Goal: Transaction & Acquisition: Purchase product/service

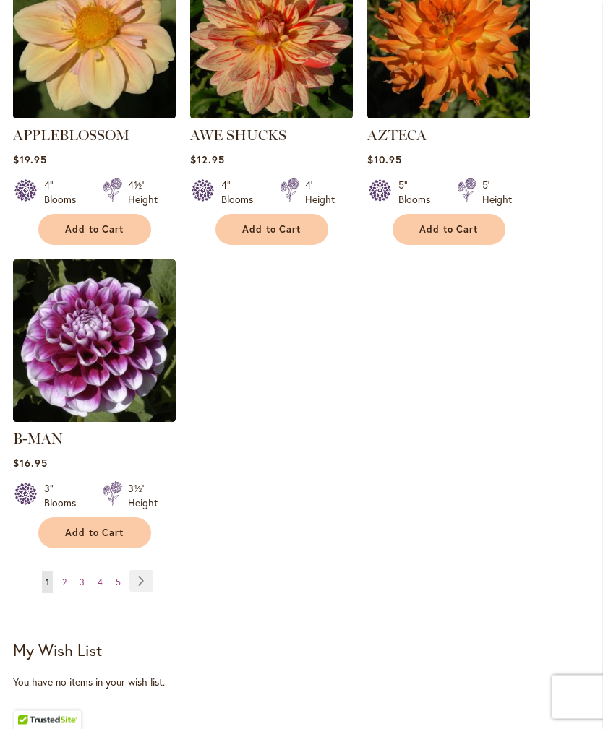
scroll to position [1751, 0]
click at [144, 572] on link "Page Next" at bounding box center [141, 581] width 24 height 22
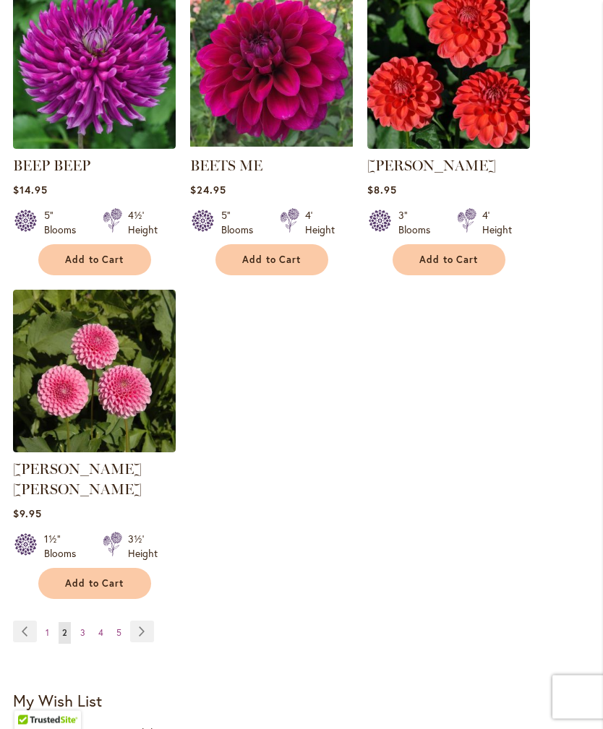
scroll to position [1701, 0]
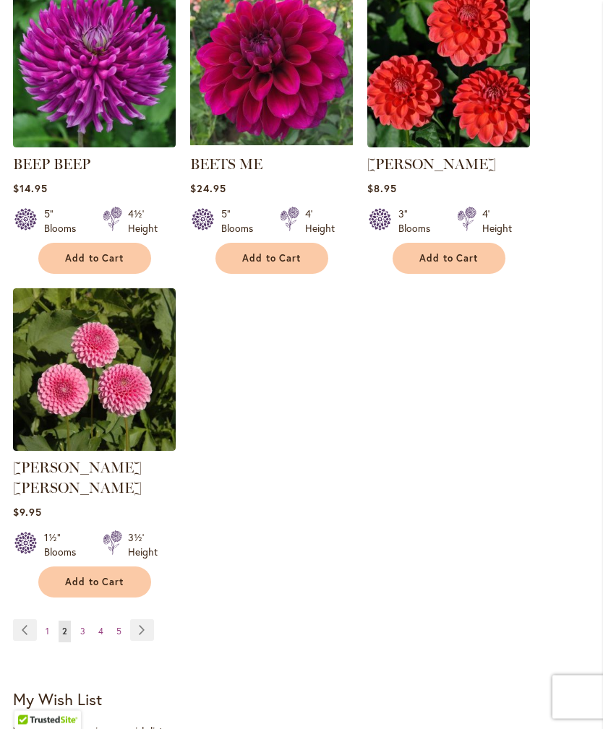
click at [151, 624] on link "Page Next" at bounding box center [142, 631] width 24 height 22
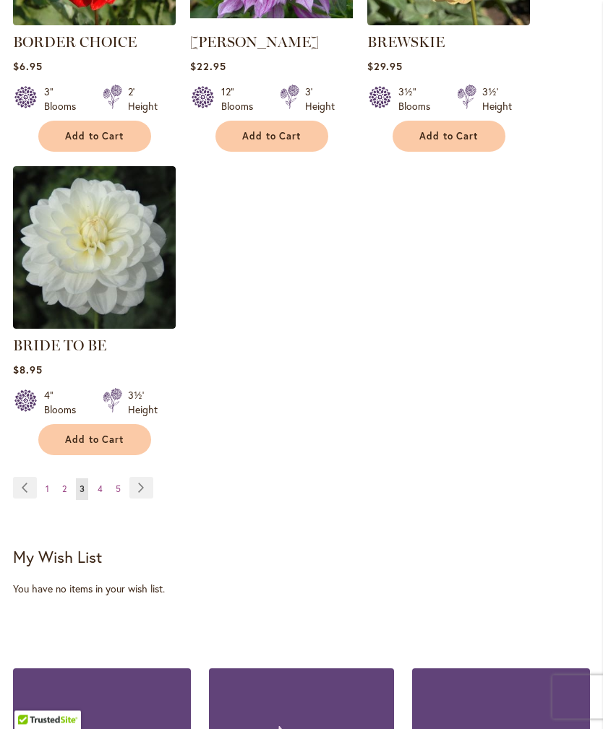
scroll to position [1834, 0]
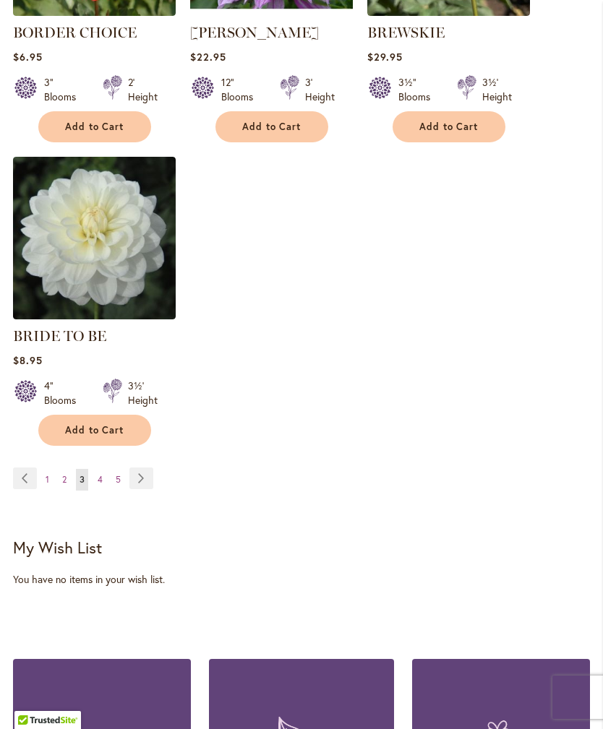
click at [147, 488] on link "Page Next" at bounding box center [141, 479] width 24 height 22
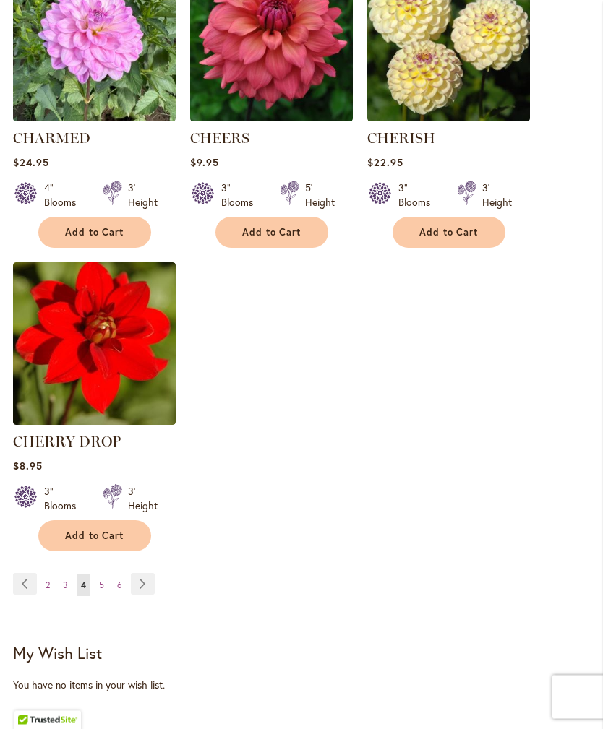
scroll to position [1750, 0]
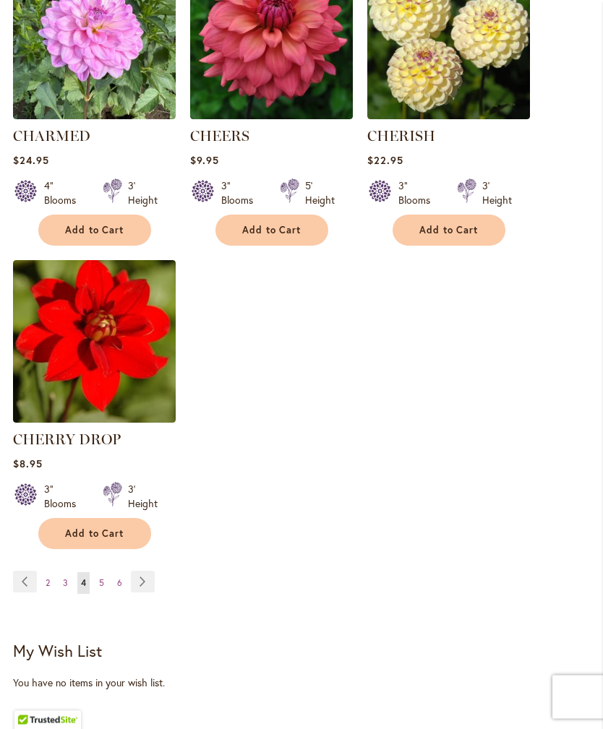
click at [139, 593] on link "Page Next" at bounding box center [143, 583] width 24 height 22
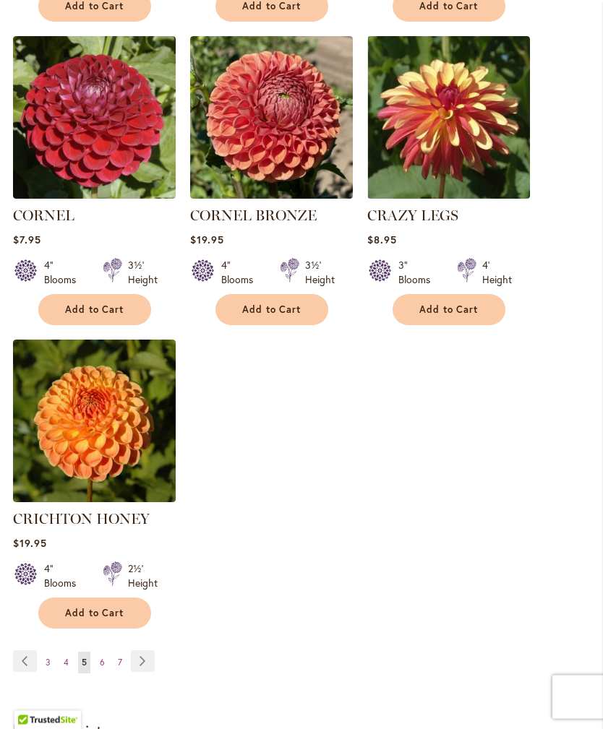
scroll to position [1713, 0]
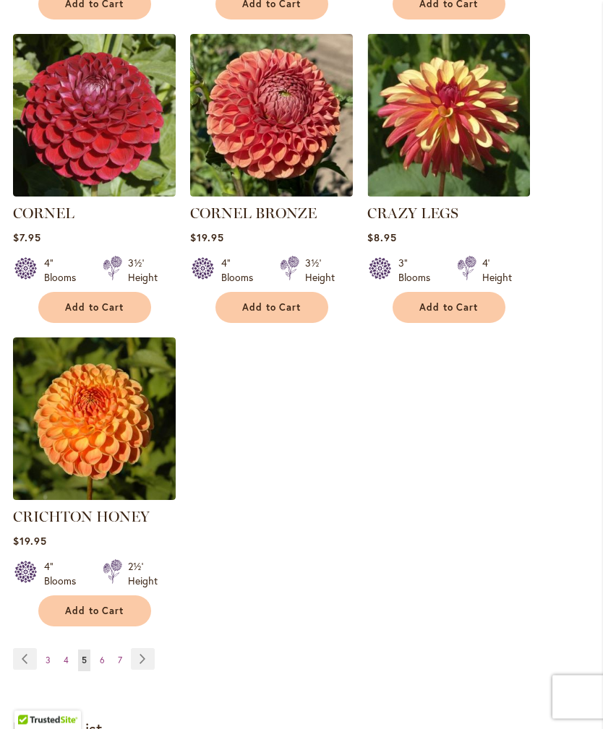
click at [140, 649] on link "Page Next" at bounding box center [143, 660] width 24 height 22
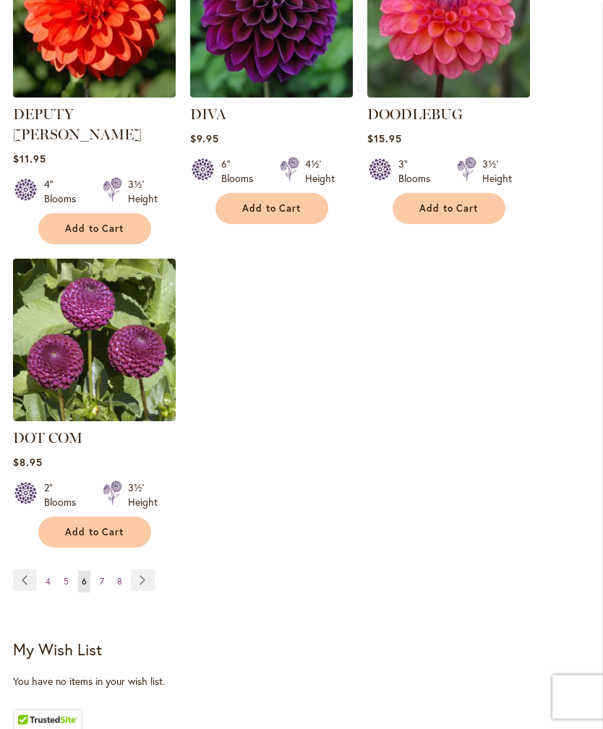
scroll to position [1795, 0]
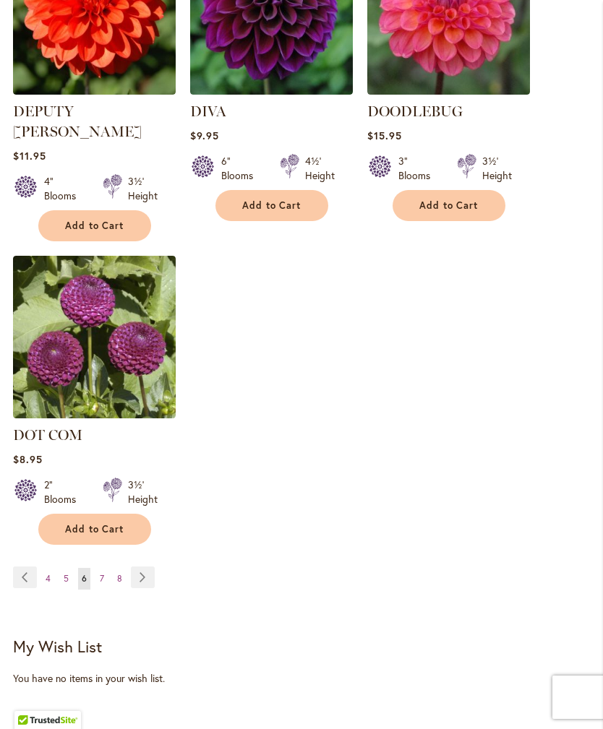
click at [142, 567] on link "Page Next" at bounding box center [143, 578] width 24 height 22
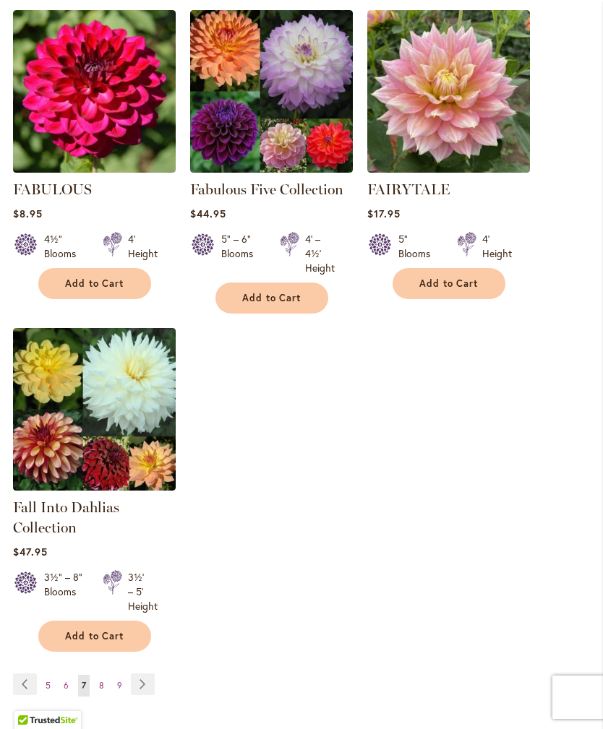
scroll to position [1688, 0]
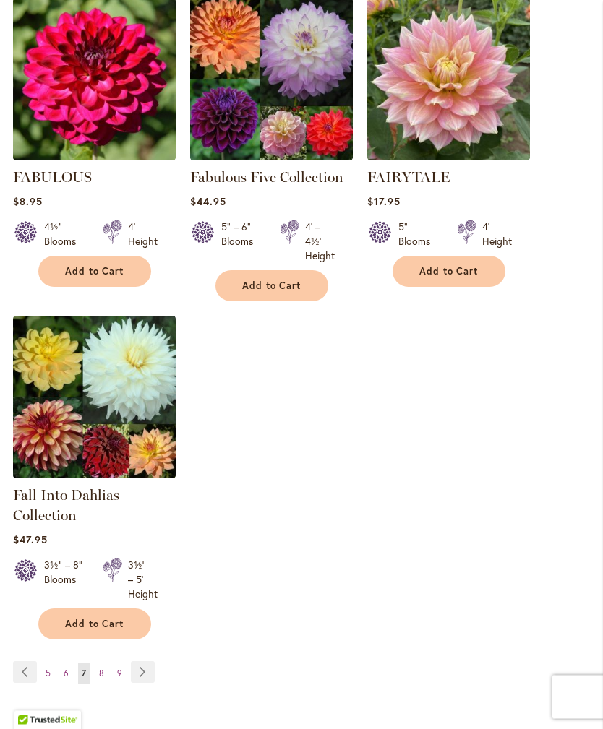
click at [142, 684] on link "Page Next" at bounding box center [143, 673] width 24 height 22
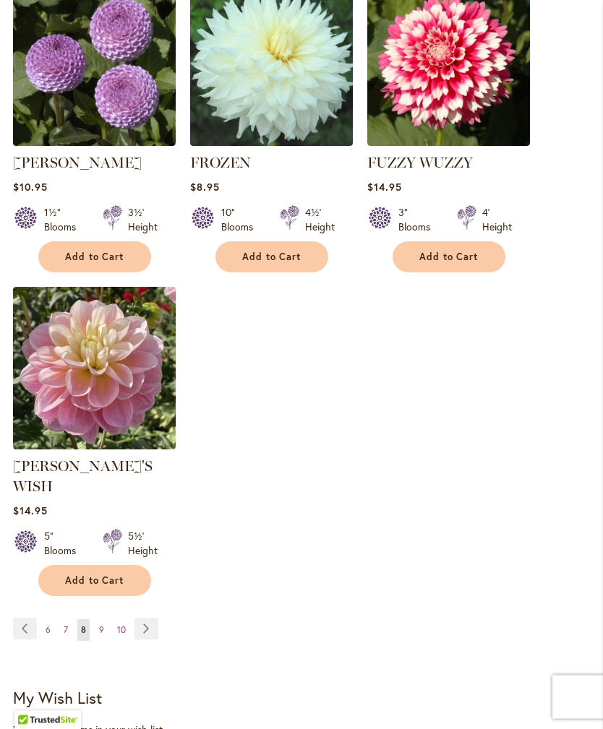
scroll to position [1764, 0]
click at [140, 618] on link "Page Next" at bounding box center [146, 629] width 24 height 22
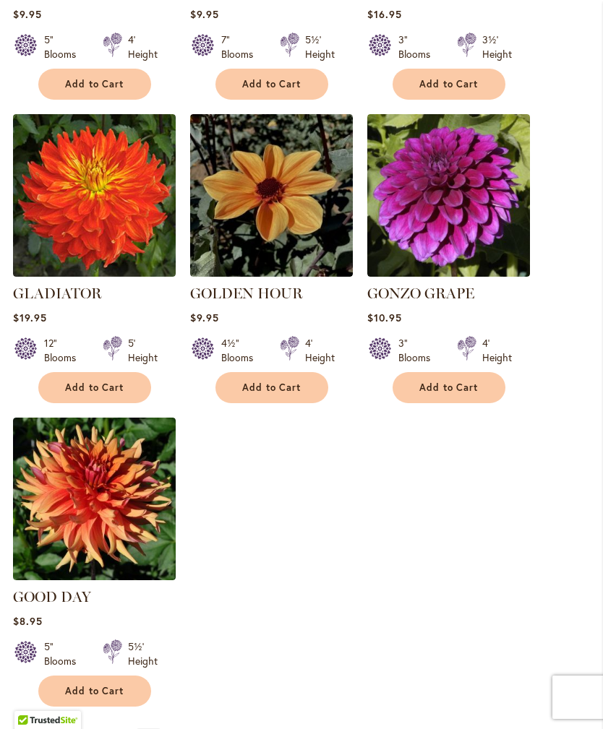
scroll to position [1635, 0]
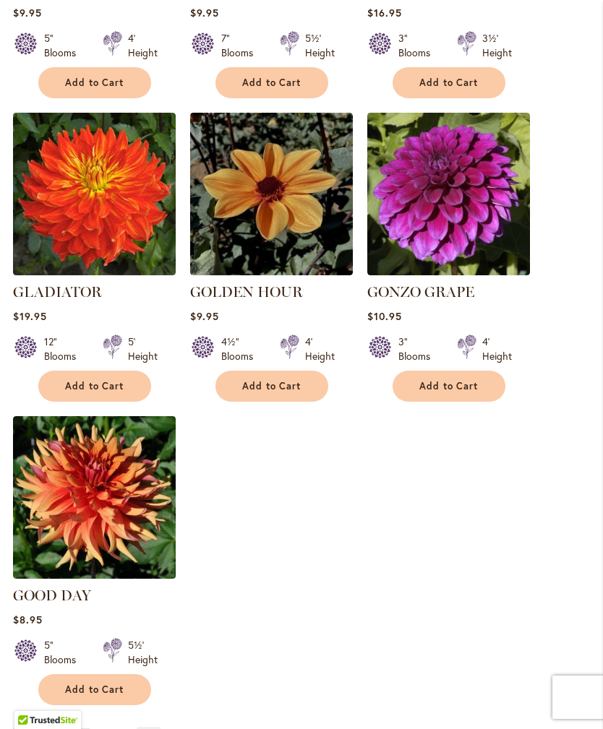
click at [145, 727] on link "Page Next" at bounding box center [149, 738] width 24 height 22
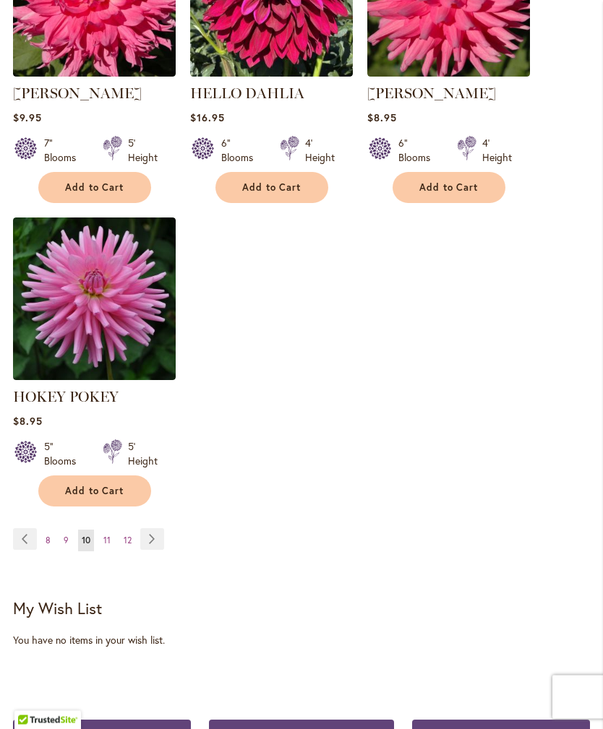
scroll to position [1863, 0]
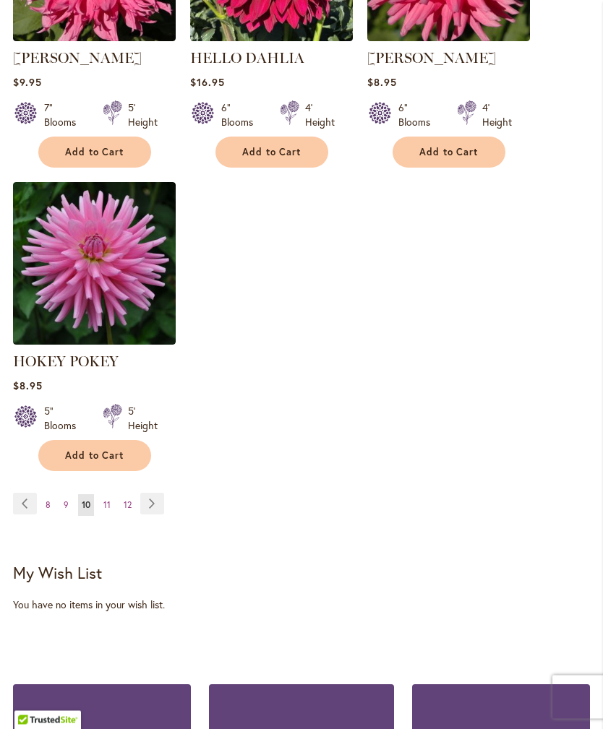
click at [149, 515] on link "Page Next" at bounding box center [152, 505] width 24 height 22
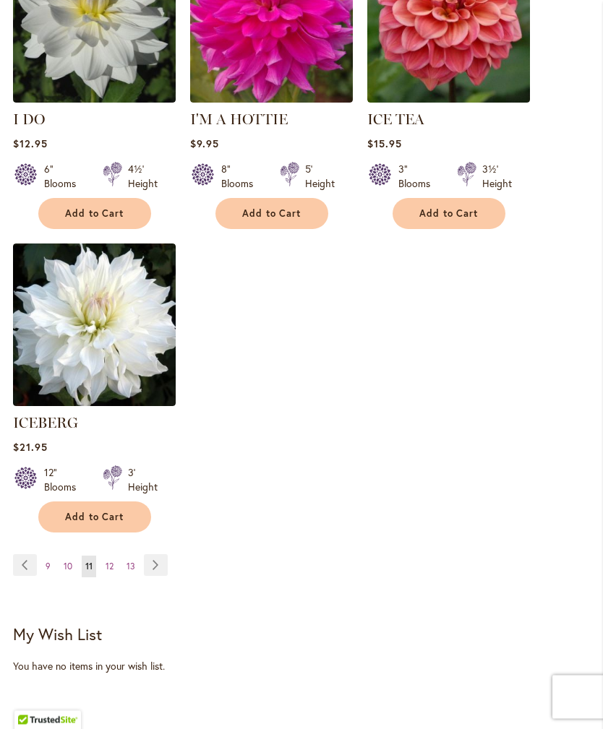
scroll to position [1795, 0]
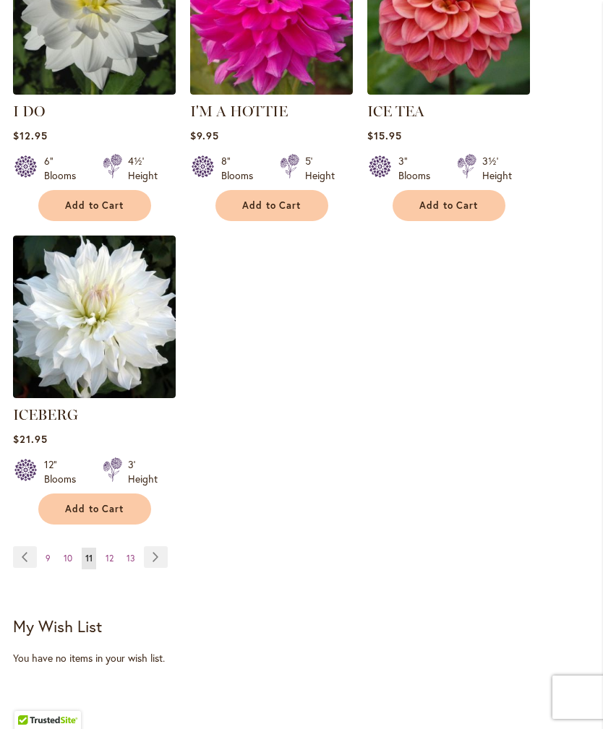
click at [163, 551] on link "Page Next" at bounding box center [156, 557] width 24 height 22
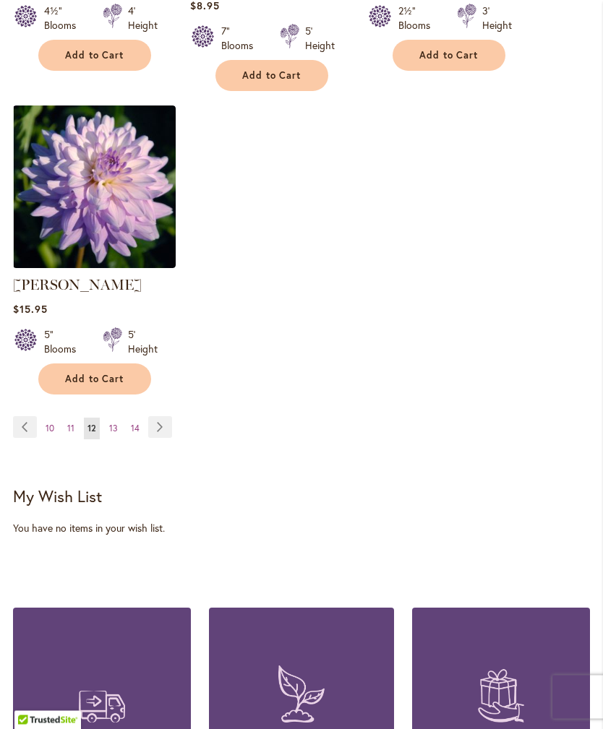
scroll to position [1940, 0]
click at [163, 416] on link "Page Next" at bounding box center [160, 427] width 24 height 22
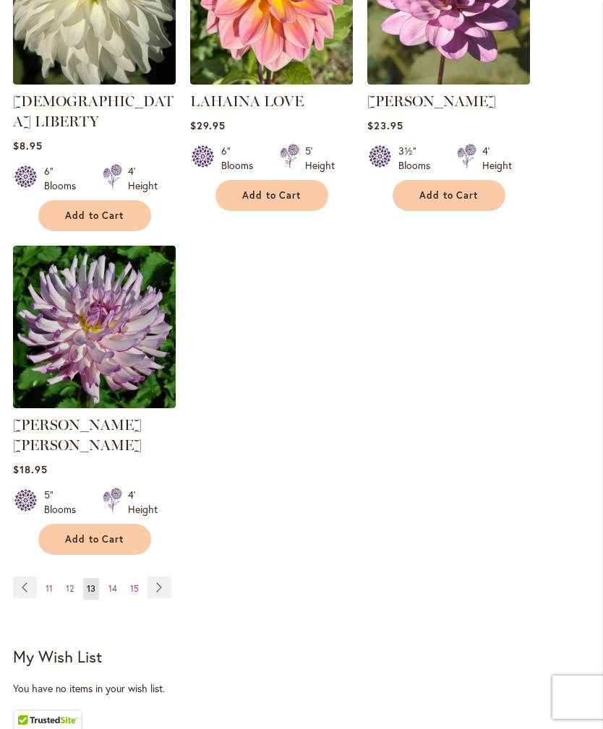
scroll to position [1787, 0]
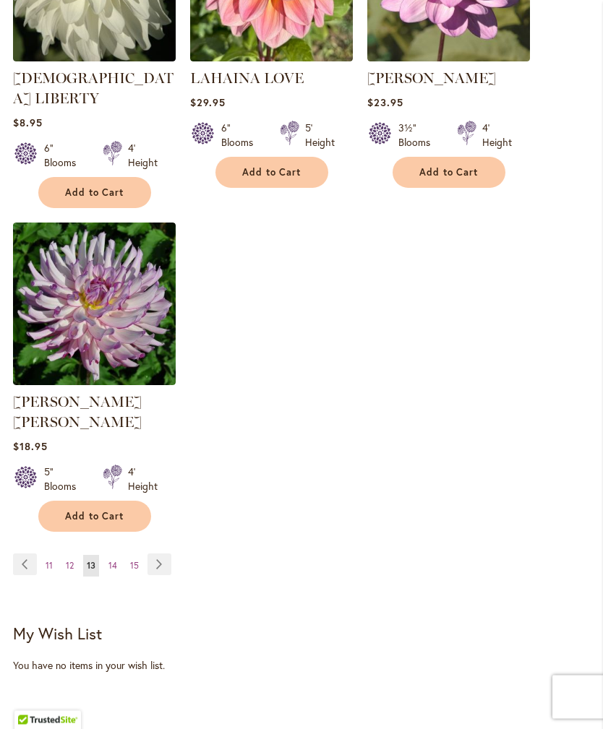
click at [166, 554] on link "Page Next" at bounding box center [159, 565] width 24 height 22
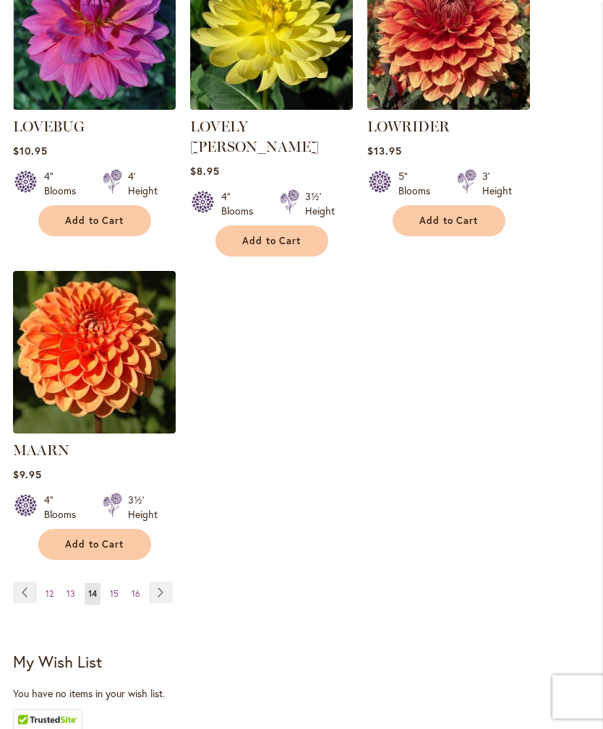
scroll to position [1760, 0]
click at [164, 582] on link "Page Next" at bounding box center [161, 593] width 24 height 22
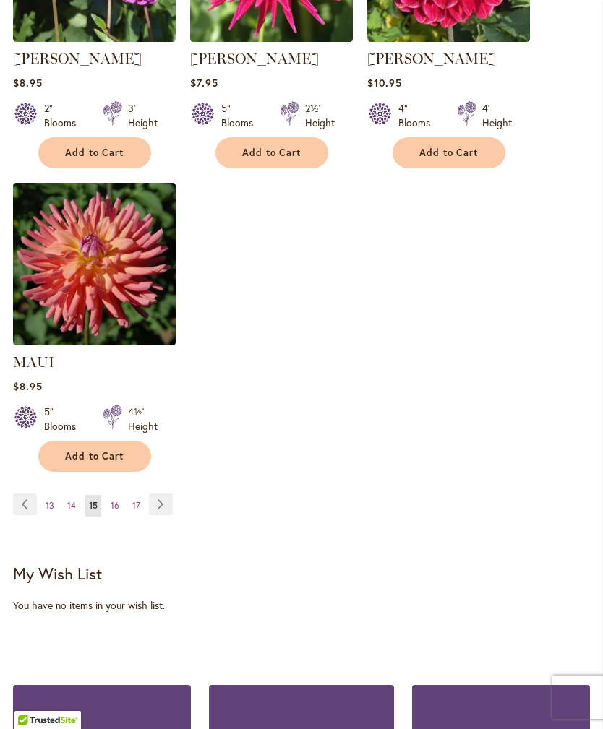
scroll to position [1832, 0]
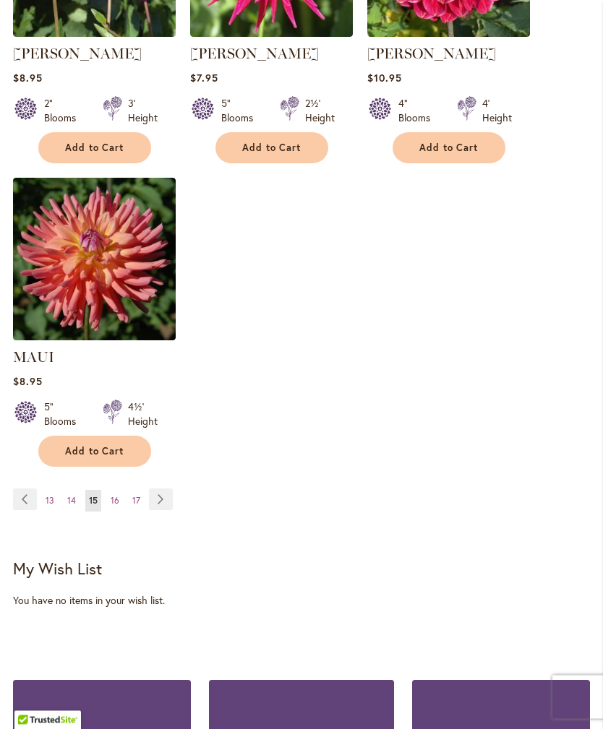
click at [163, 510] on link "Page Next" at bounding box center [161, 500] width 24 height 22
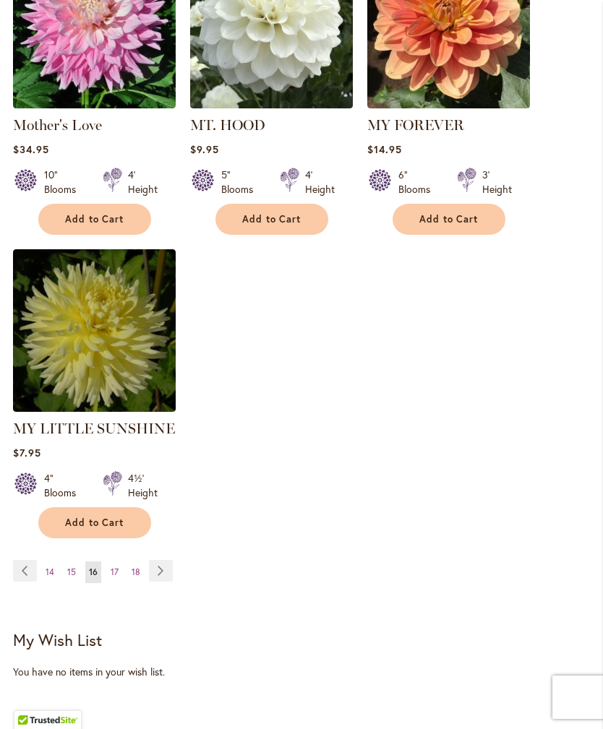
scroll to position [1808, 0]
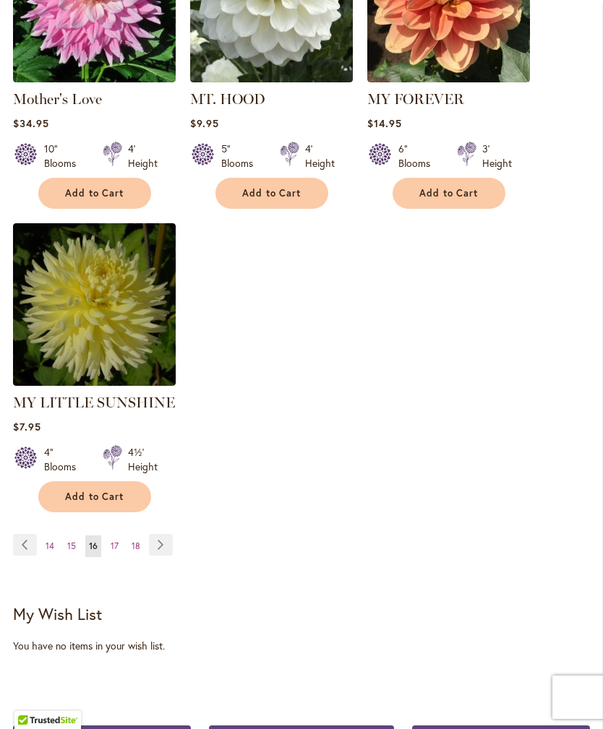
click at [150, 534] on link "Page Next" at bounding box center [161, 545] width 24 height 22
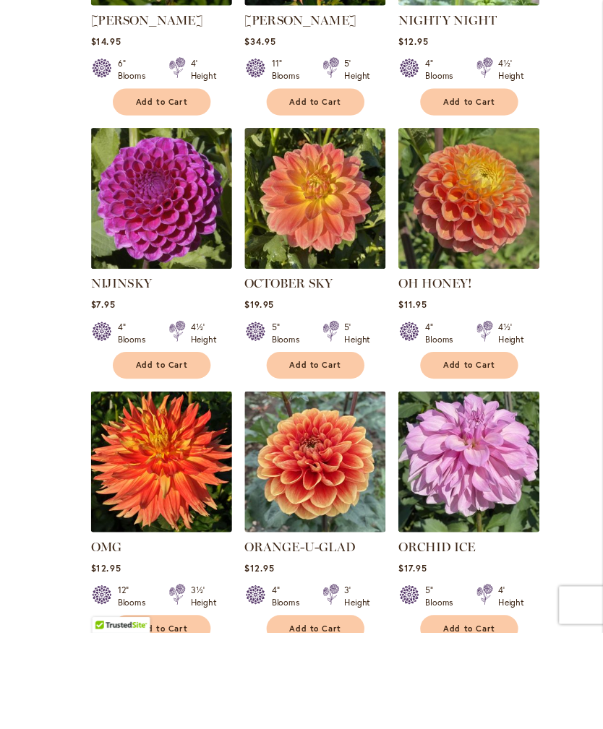
scroll to position [1377, 0]
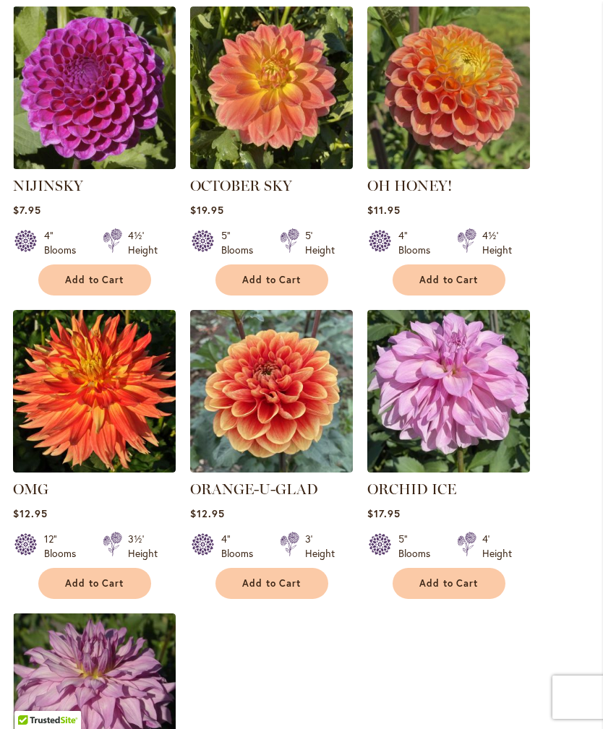
click at [290, 498] on link "ORANGE-U-GLAD" at bounding box center [254, 489] width 128 height 17
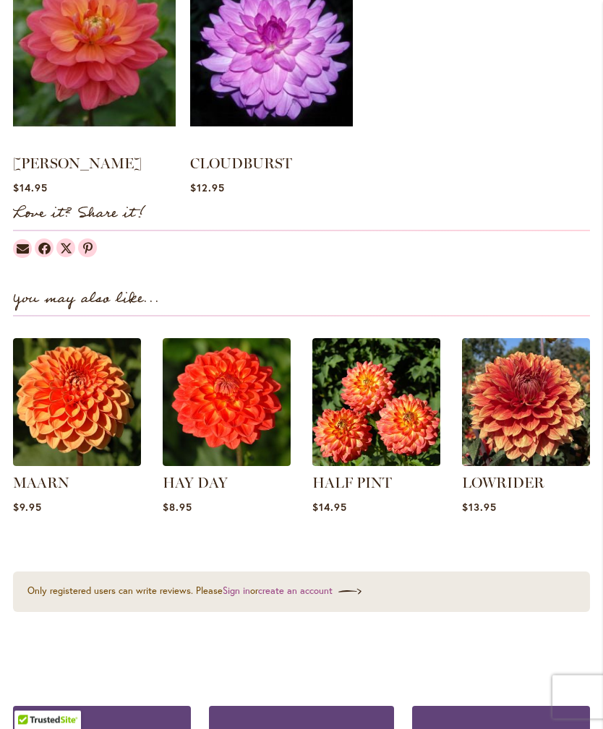
scroll to position [1454, 0]
click at [536, 432] on img at bounding box center [526, 402] width 128 height 128
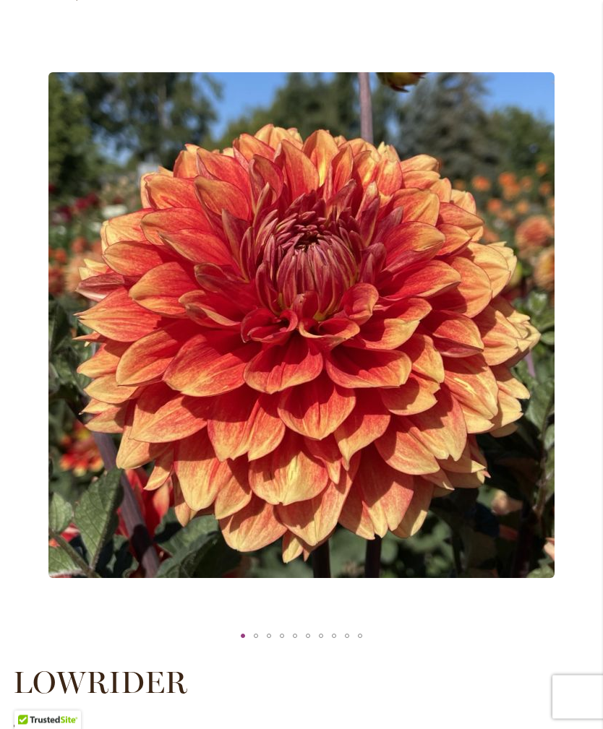
scroll to position [163, 0]
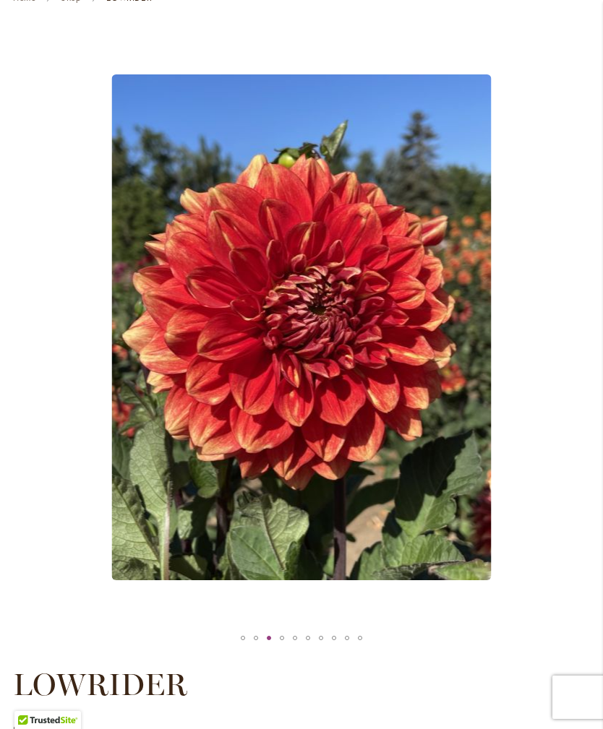
click at [455, 478] on div "Lowrider" at bounding box center [301, 327] width 577 height 600
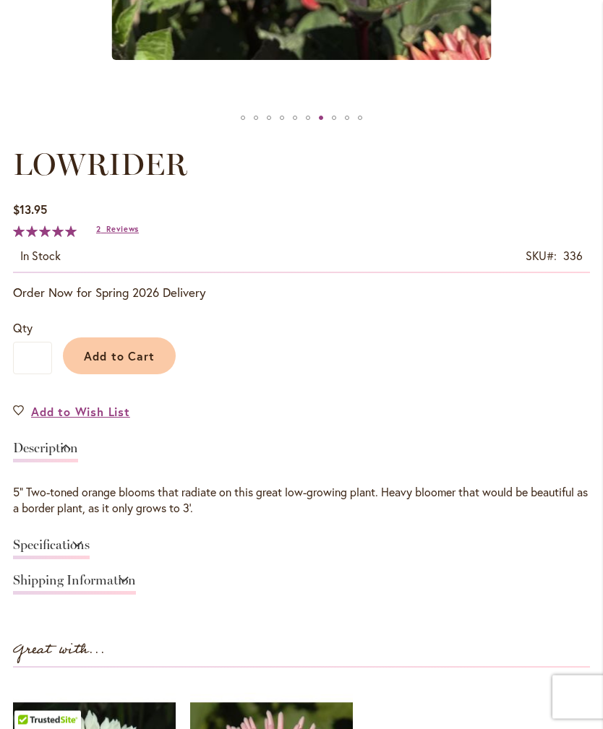
scroll to position [683, 0]
click at [118, 234] on span "Reviews" at bounding box center [122, 229] width 33 height 10
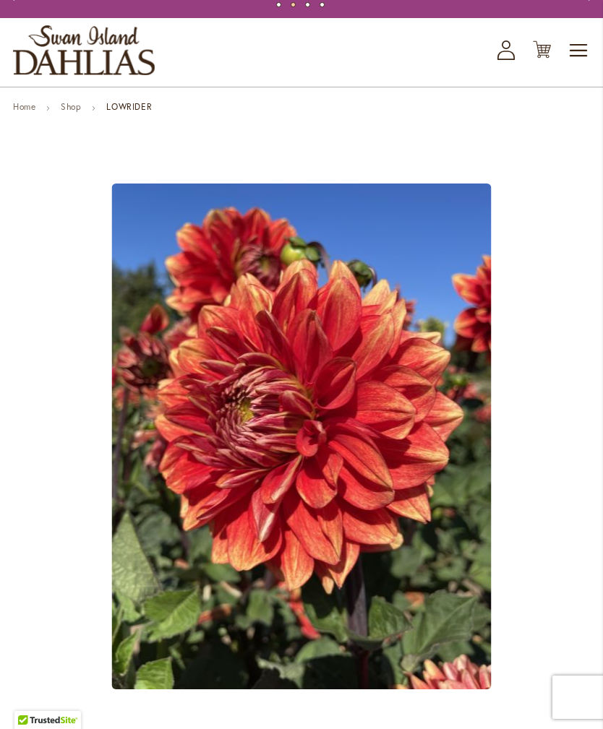
scroll to position [0, 0]
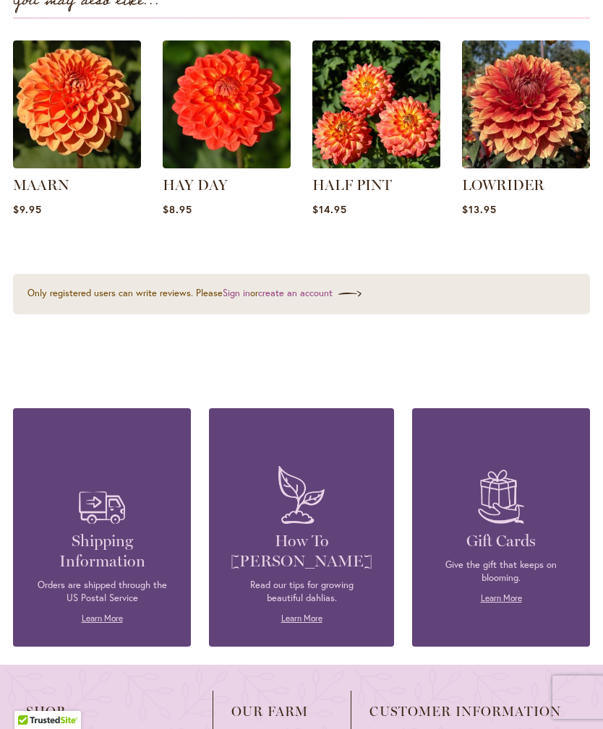
scroll to position [1500, 0]
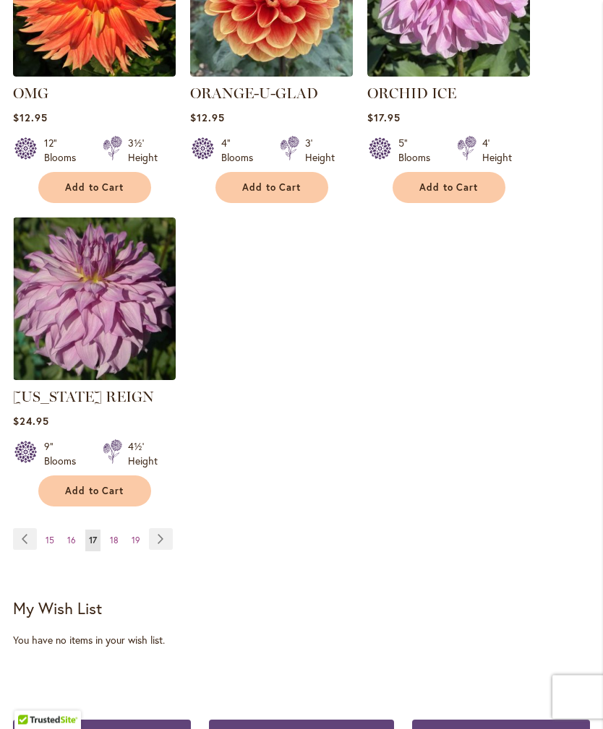
scroll to position [1773, 0]
click at [153, 548] on link "Page Next" at bounding box center [161, 539] width 24 height 22
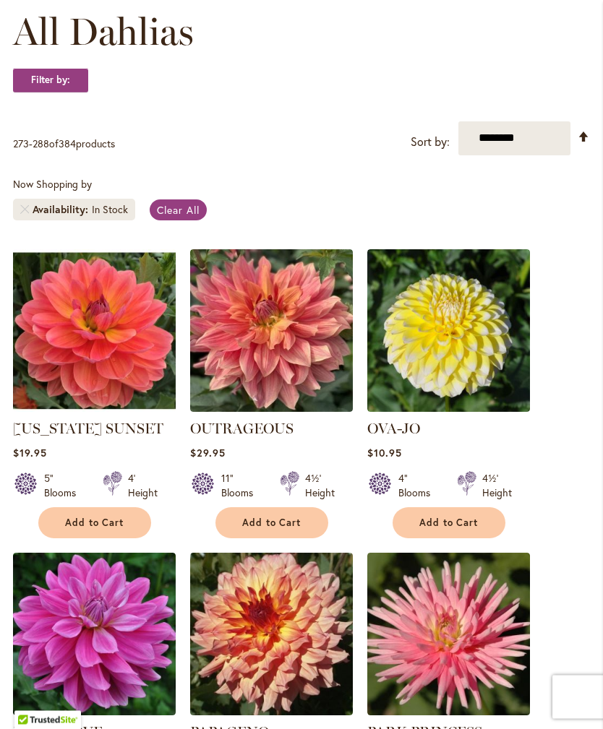
scroll to position [223, 0]
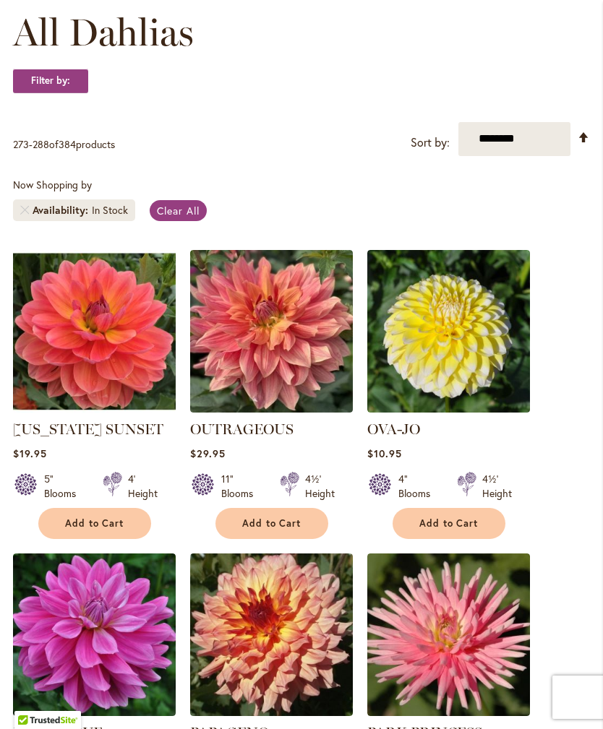
click at [91, 348] on img at bounding box center [94, 331] width 163 height 163
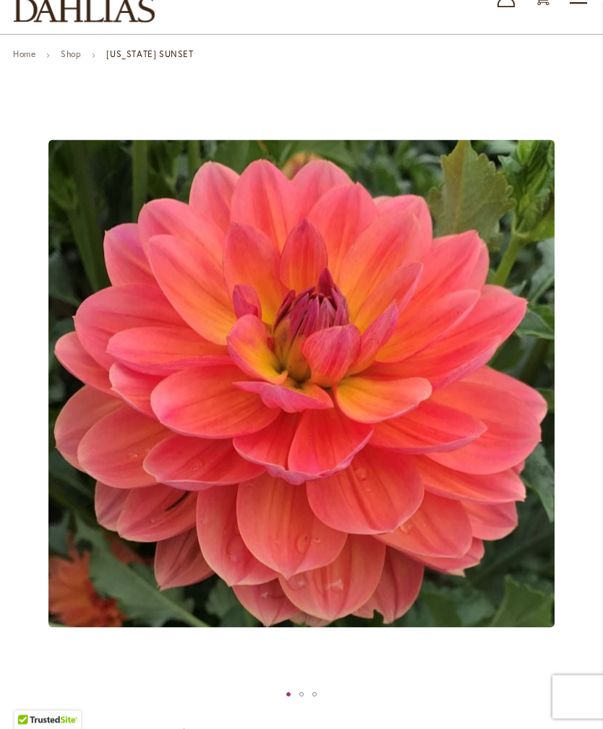
scroll to position [106, 0]
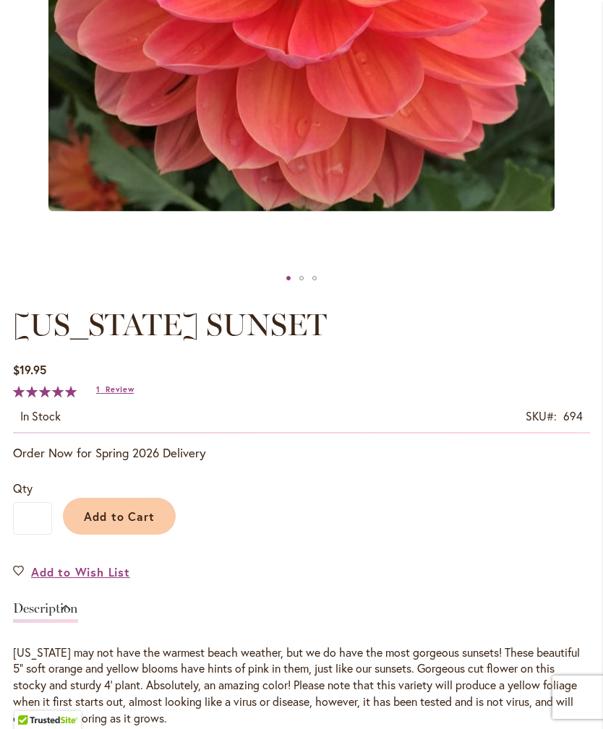
click at [105, 395] on link "1 Review" at bounding box center [115, 390] width 38 height 10
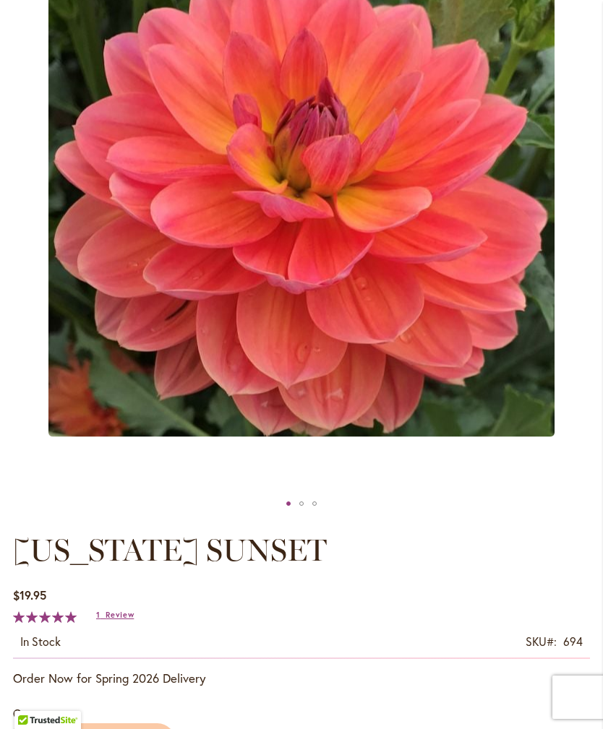
scroll to position [293, 0]
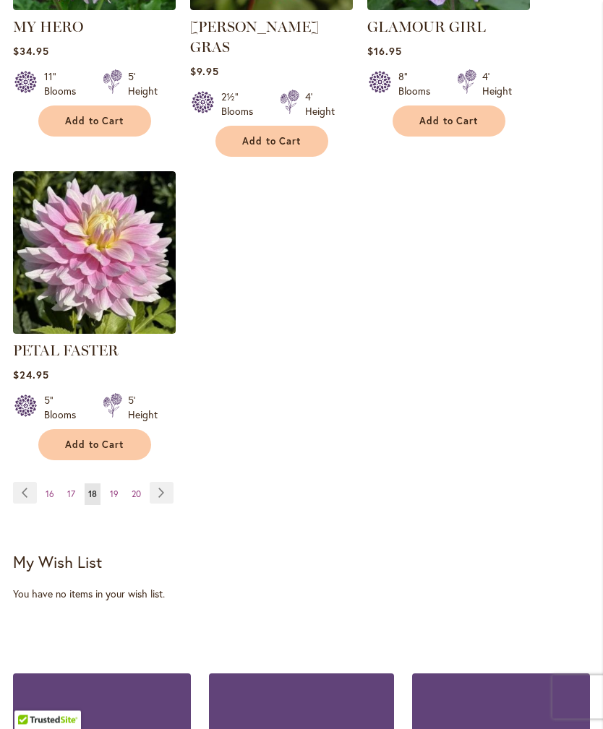
scroll to position [1880, 0]
click at [158, 482] on link "Page Next" at bounding box center [162, 493] width 24 height 22
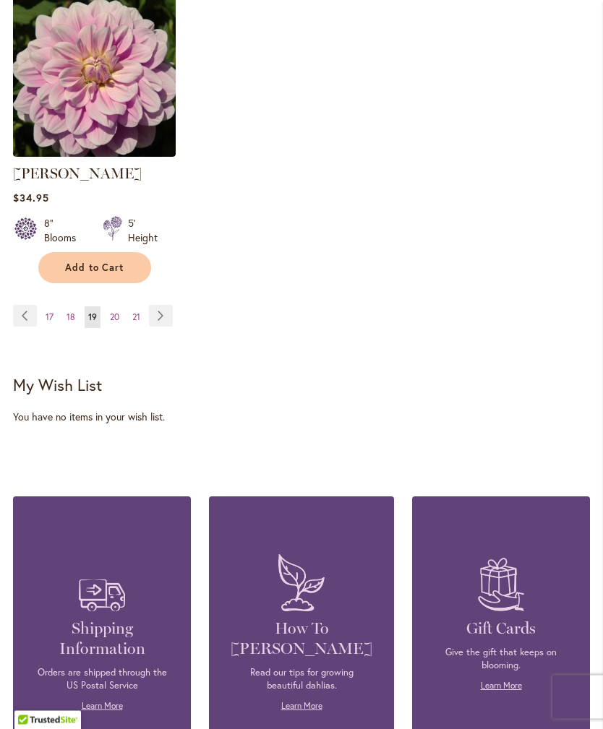
scroll to position [2017, 0]
click at [166, 327] on link "Page Next" at bounding box center [161, 316] width 24 height 22
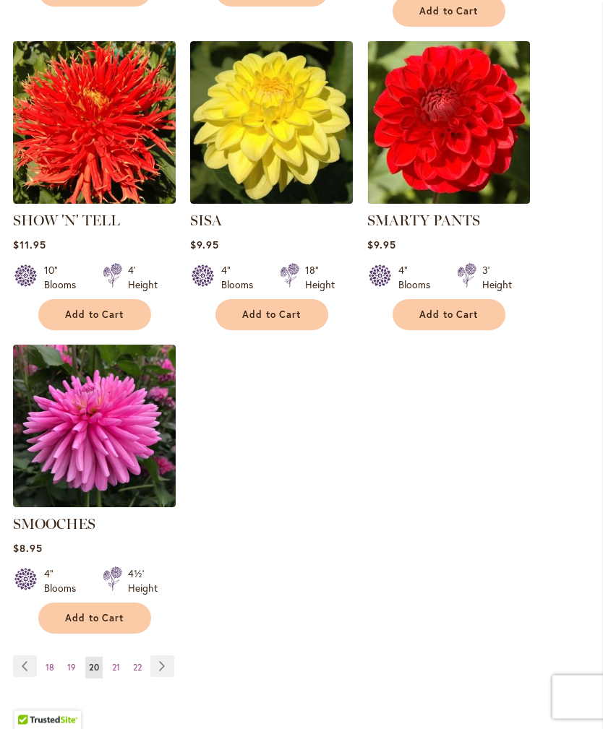
scroll to position [1678, 0]
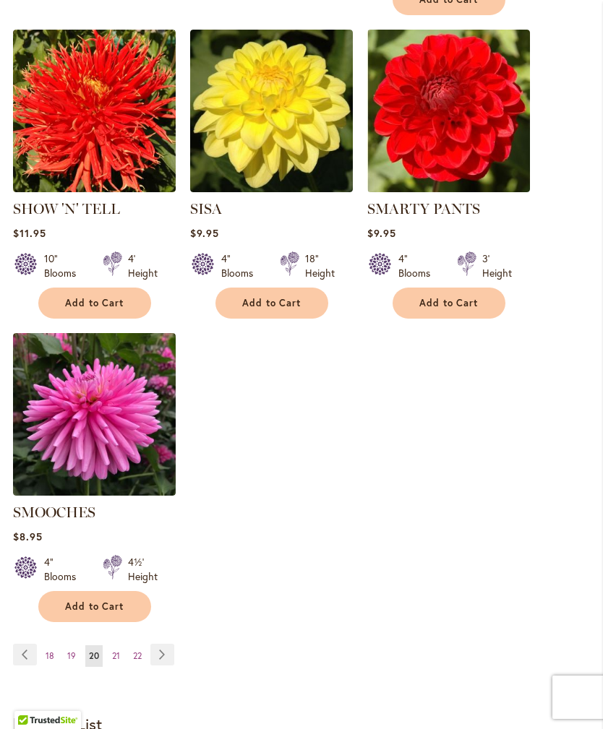
click at [163, 651] on link "Page Next" at bounding box center [162, 655] width 24 height 22
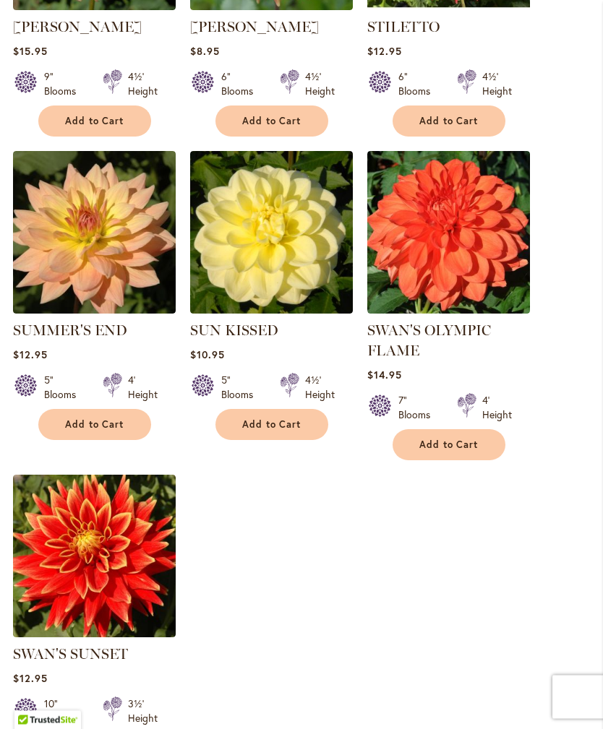
scroll to position [1536, 0]
click at [458, 299] on img at bounding box center [448, 232] width 163 height 163
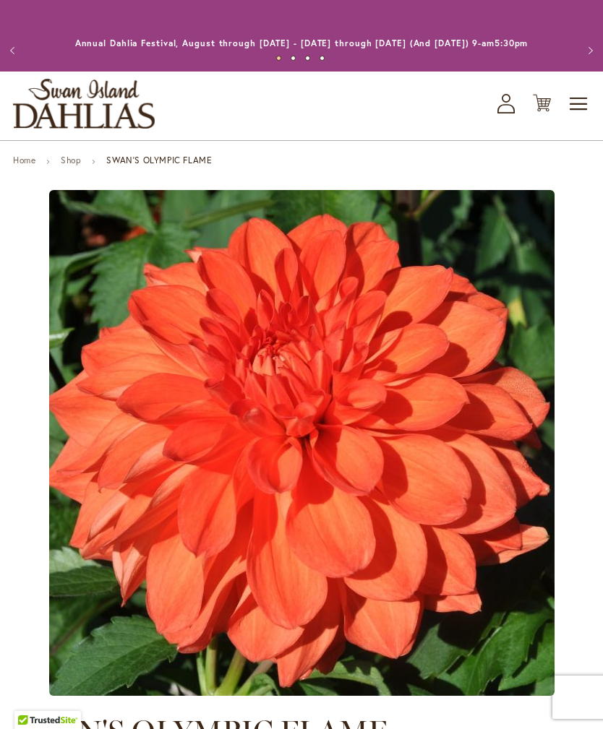
scroll to position [69, 0]
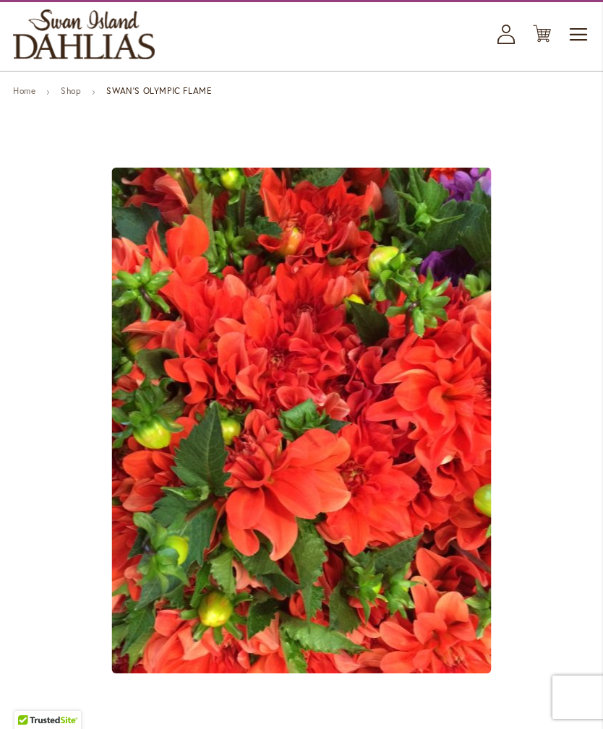
click at [476, 505] on img "Swan's Olympic Flame" at bounding box center [301, 421] width 379 height 506
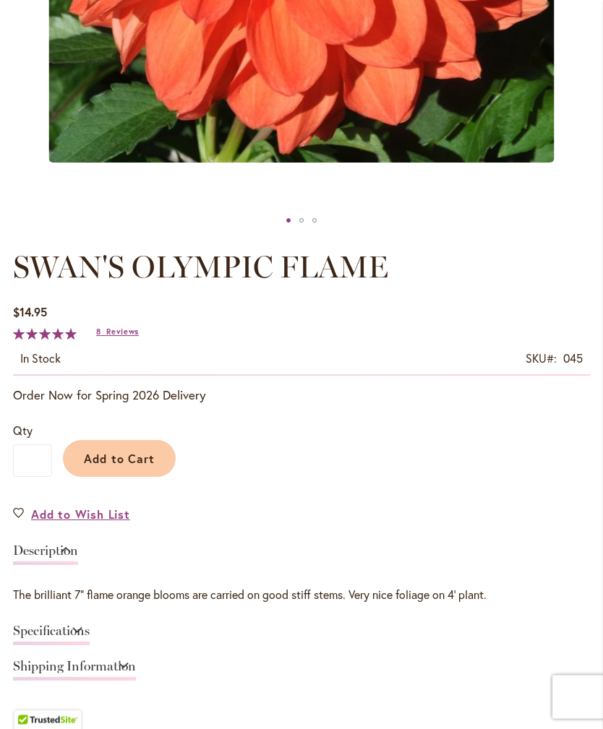
scroll to position [580, 0]
click at [119, 337] on span "Reviews" at bounding box center [122, 332] width 33 height 10
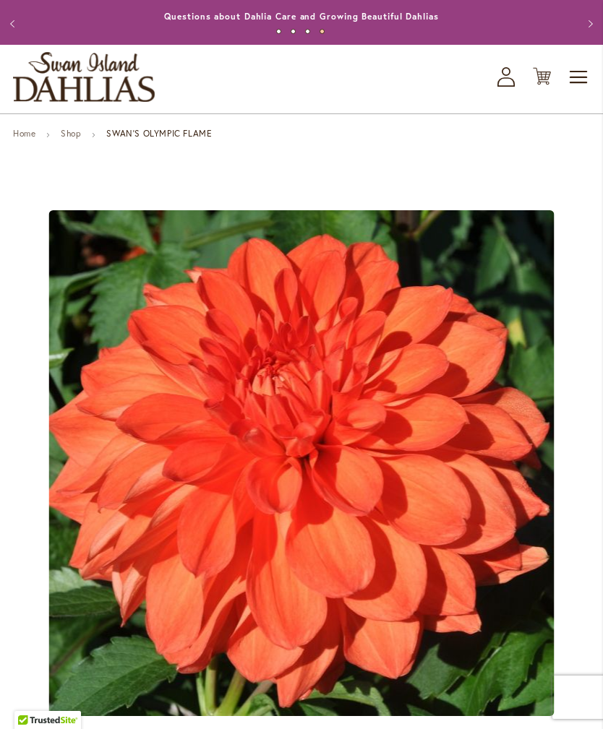
scroll to position [0, 0]
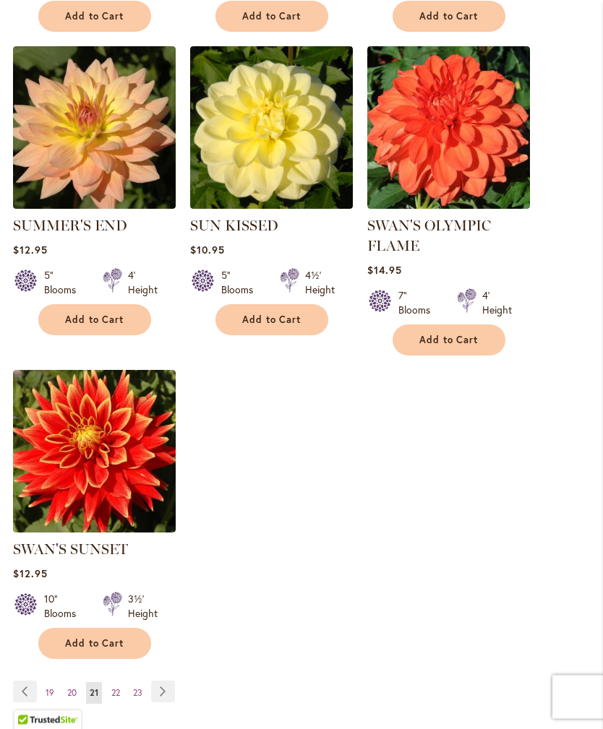
scroll to position [1641, 0]
click at [157, 696] on link "Page Next" at bounding box center [163, 692] width 24 height 22
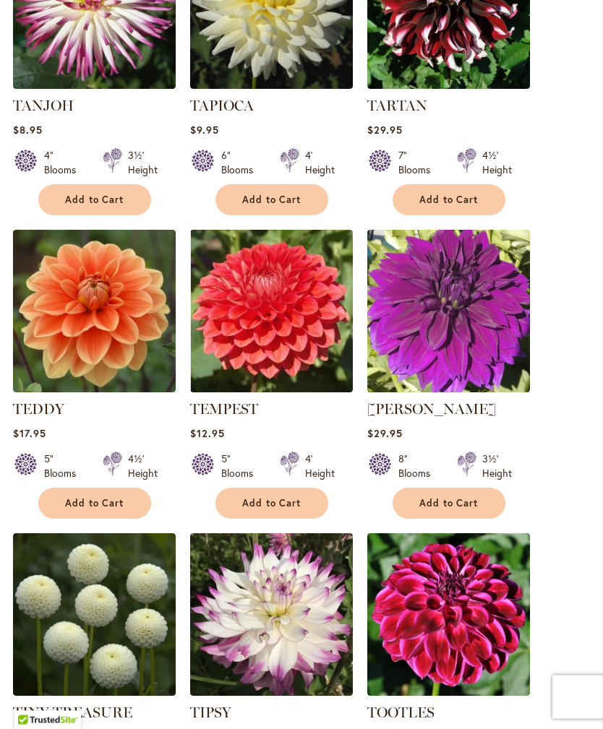
scroll to position [1154, 0]
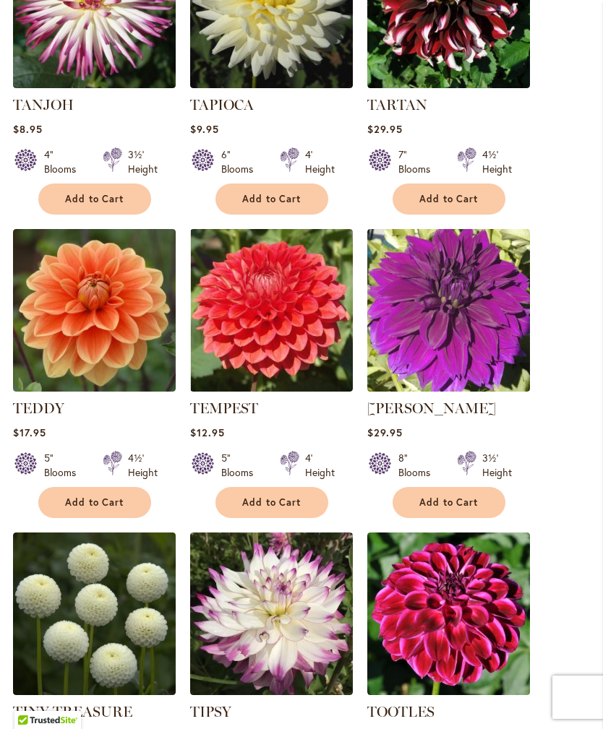
click at [391, 356] on img at bounding box center [448, 310] width 163 height 163
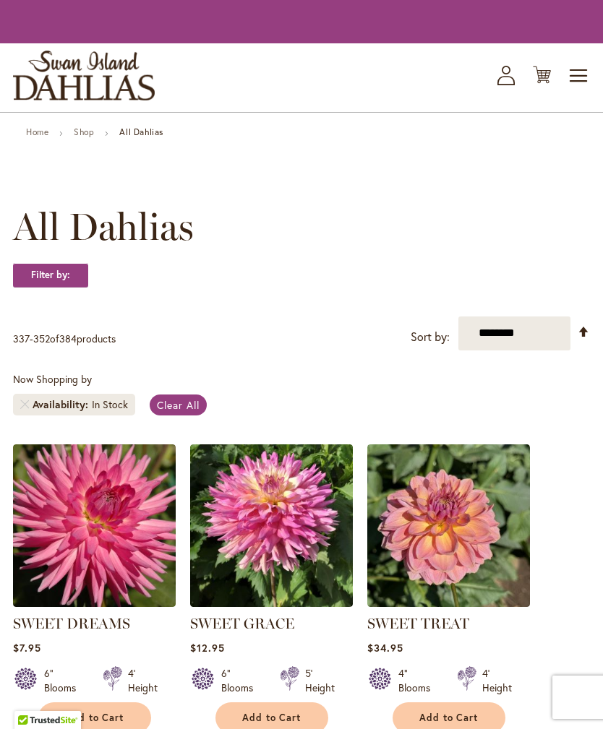
scroll to position [1201, 0]
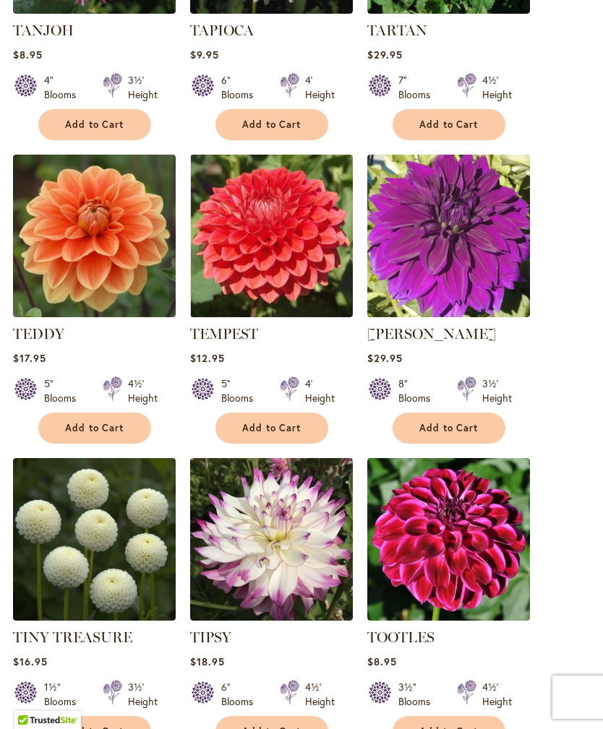
click at [473, 343] on link "[PERSON_NAME]" at bounding box center [431, 333] width 129 height 17
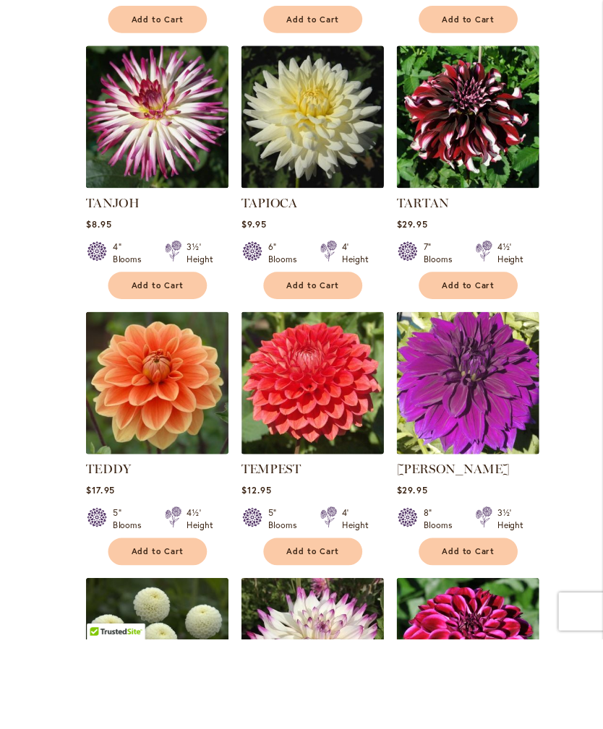
scroll to position [1132, 0]
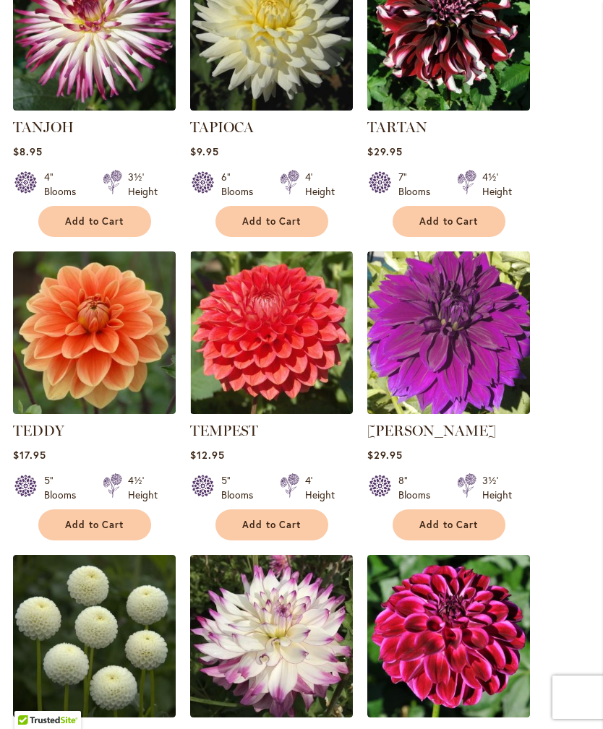
click at [309, 341] on img at bounding box center [271, 333] width 163 height 163
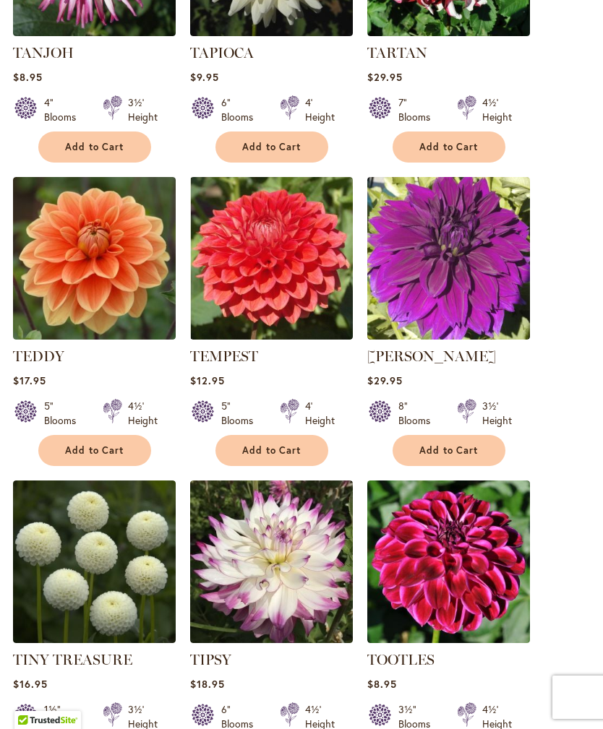
scroll to position [1178, 0]
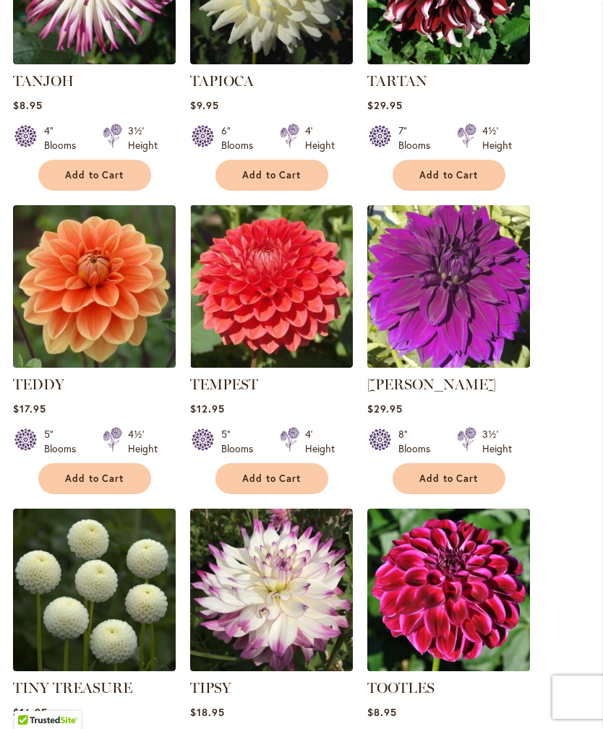
click at [105, 320] on img at bounding box center [94, 286] width 163 height 163
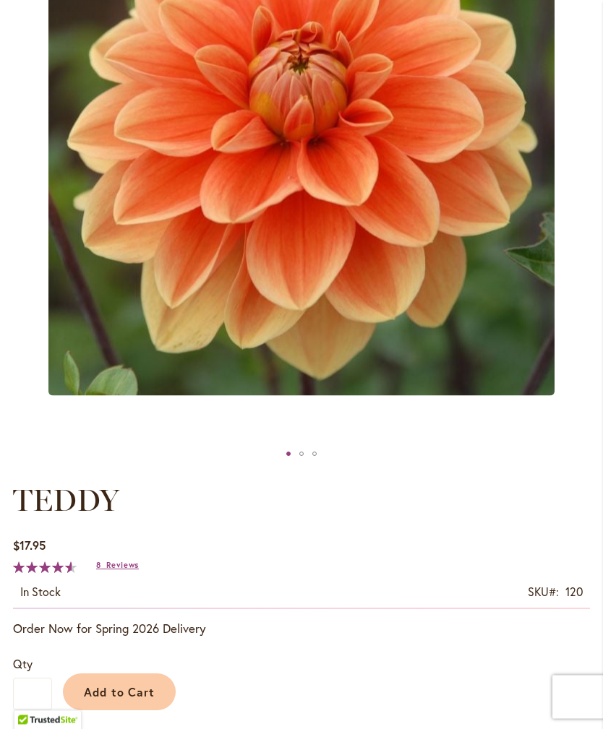
scroll to position [332, 0]
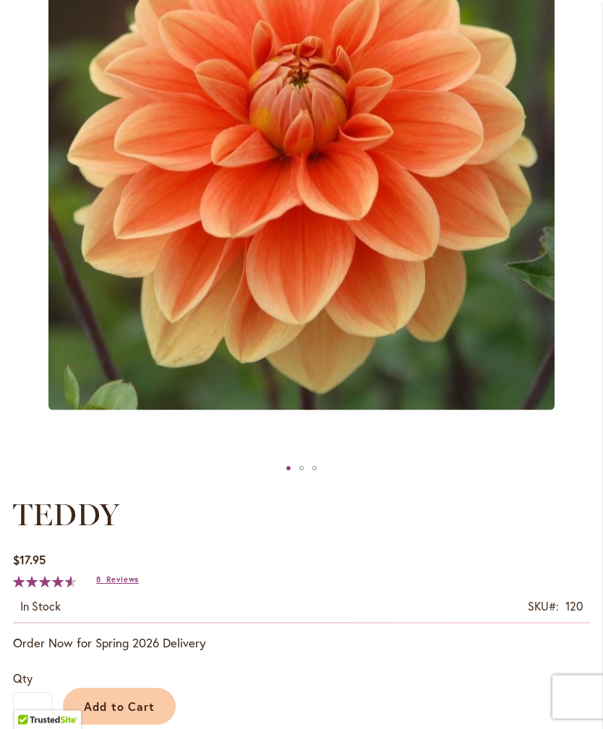
click at [122, 585] on span "Reviews" at bounding box center [122, 580] width 33 height 10
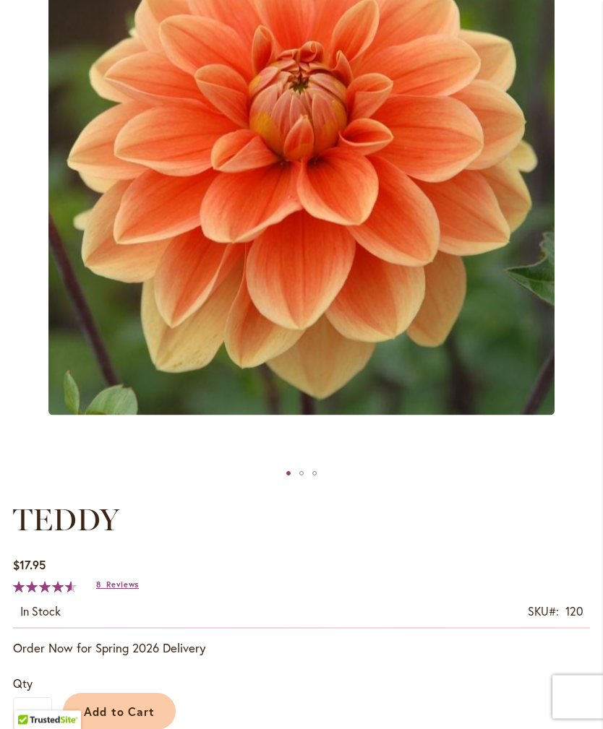
scroll to position [316, 0]
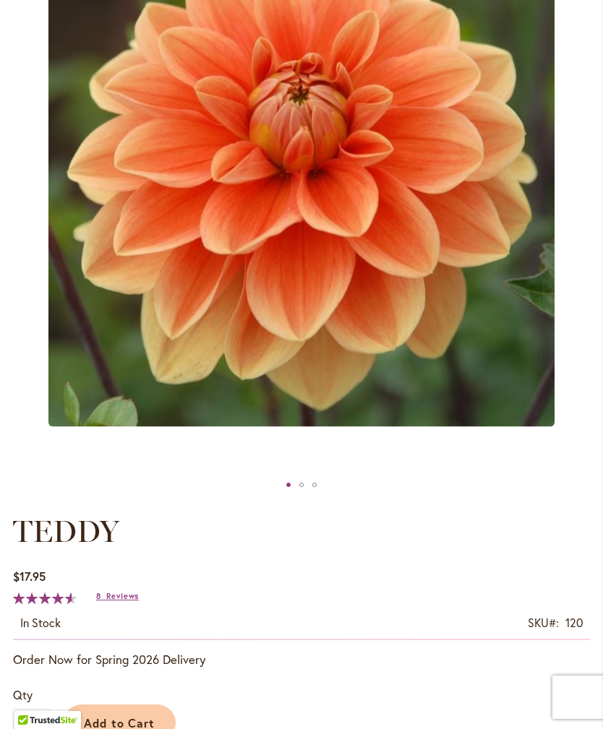
click at [113, 729] on span "Add to Cart" at bounding box center [120, 723] width 72 height 15
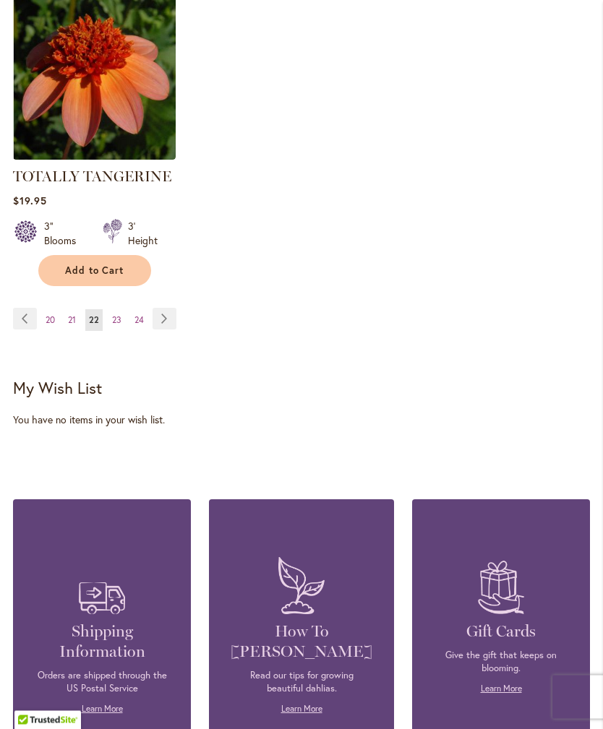
scroll to position [1993, 0]
click at [166, 330] on link "Page Next" at bounding box center [165, 319] width 24 height 22
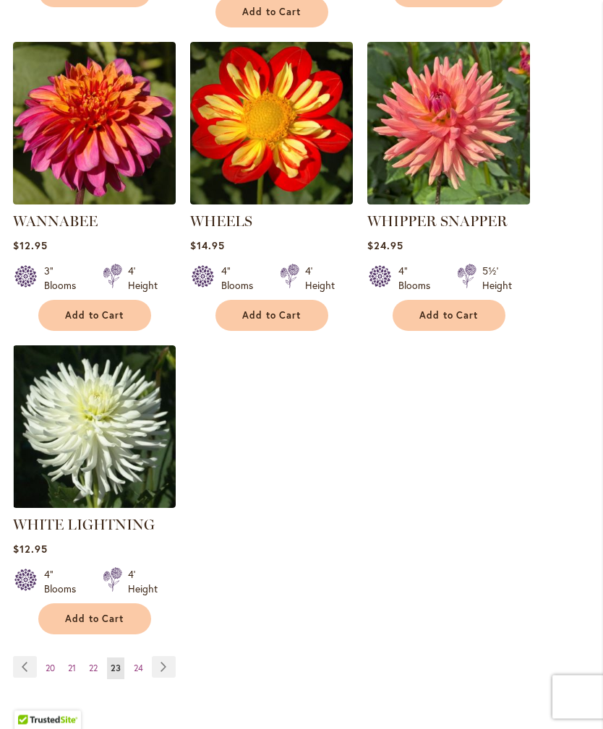
scroll to position [1666, 0]
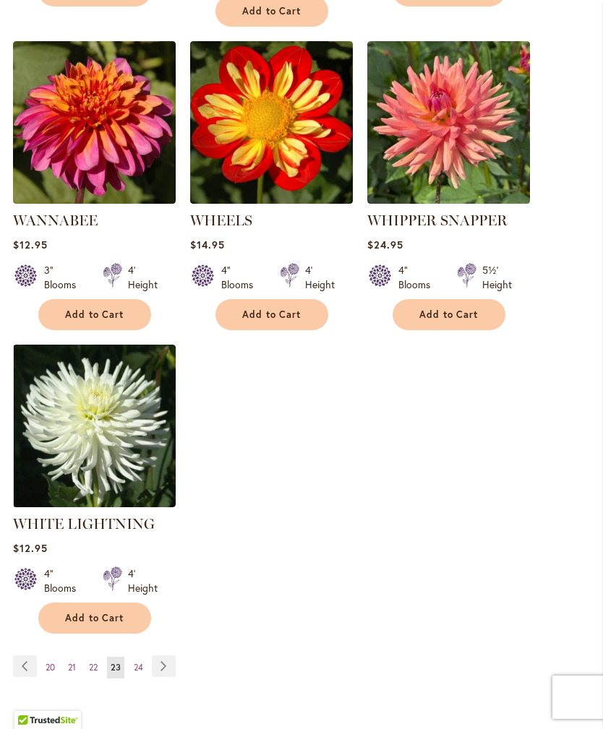
click at [167, 668] on link "Page Next" at bounding box center [164, 667] width 24 height 22
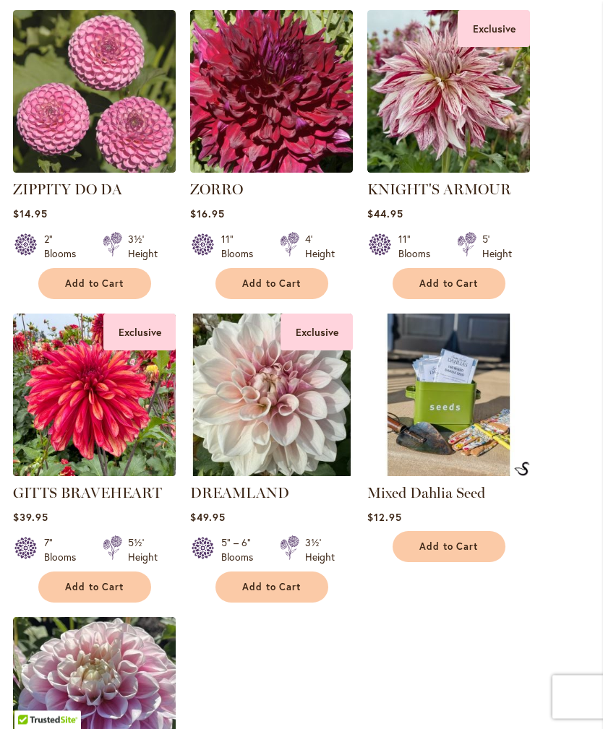
scroll to position [1373, 0]
click at [313, 458] on img at bounding box center [271, 395] width 163 height 163
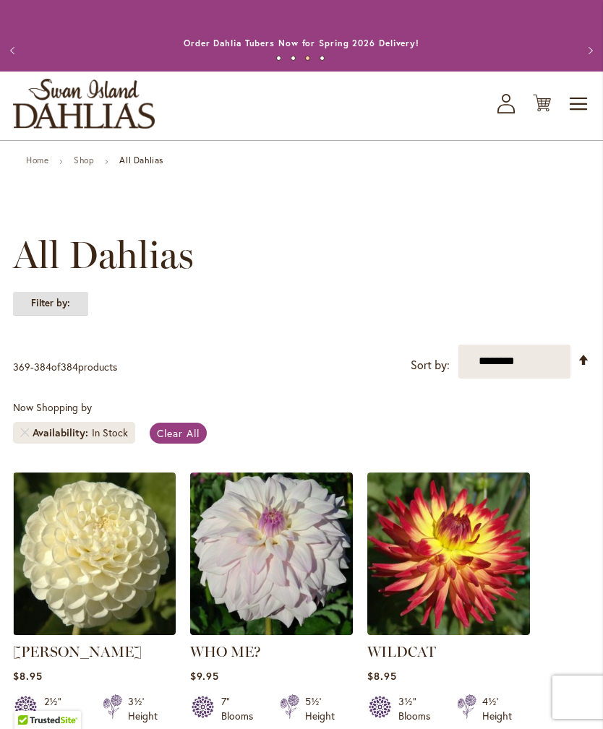
click at [60, 314] on strong "Filter by:" at bounding box center [50, 303] width 75 height 25
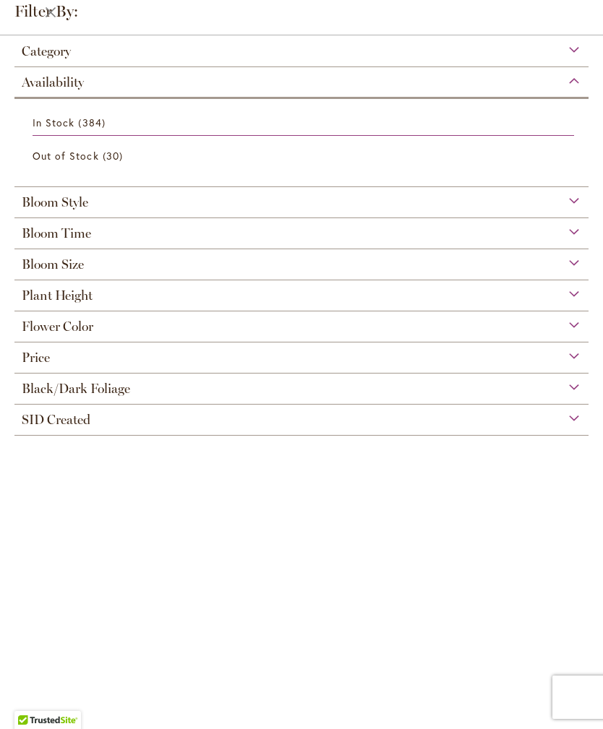
click at [570, 335] on div "Flower Color" at bounding box center [301, 323] width 574 height 23
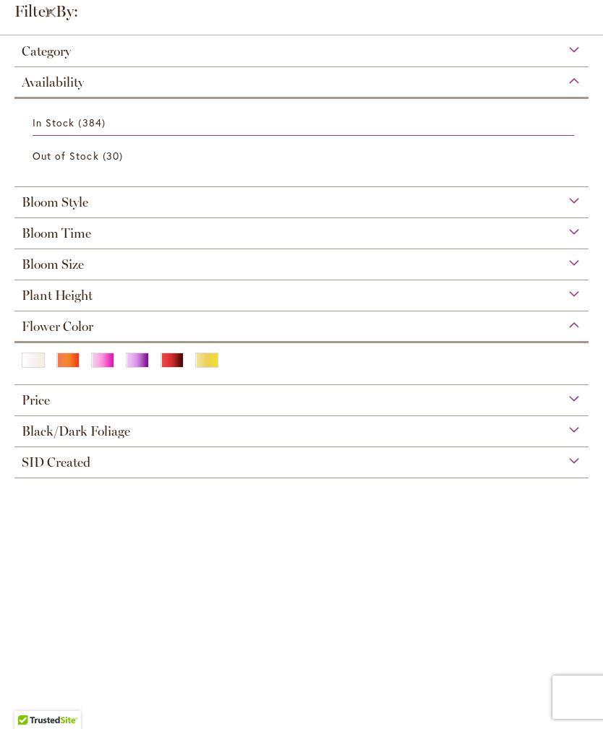
click at [69, 366] on div "Orange/Peach" at bounding box center [67, 360] width 23 height 15
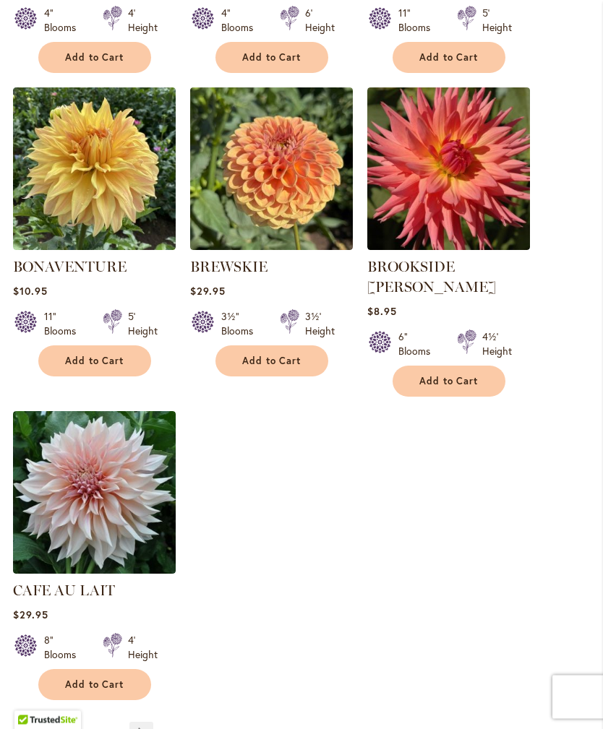
scroll to position [1628, 0]
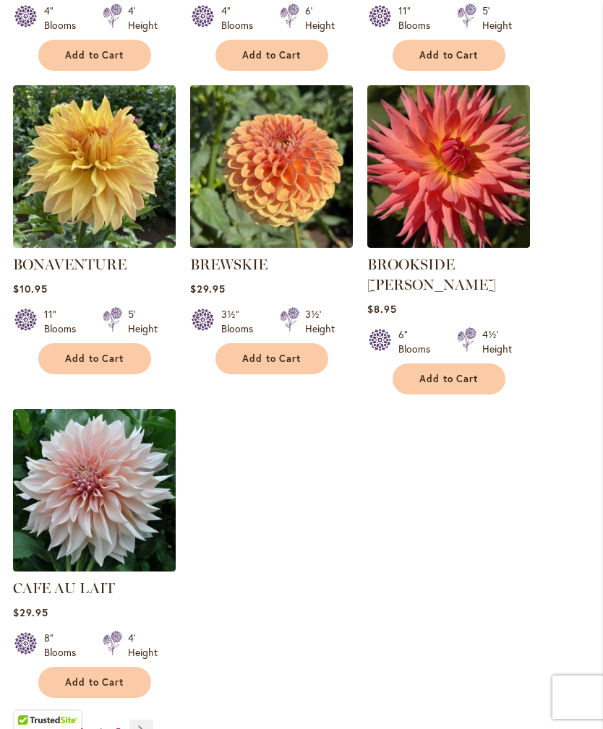
click at [139, 720] on link "Page Next" at bounding box center [141, 731] width 24 height 22
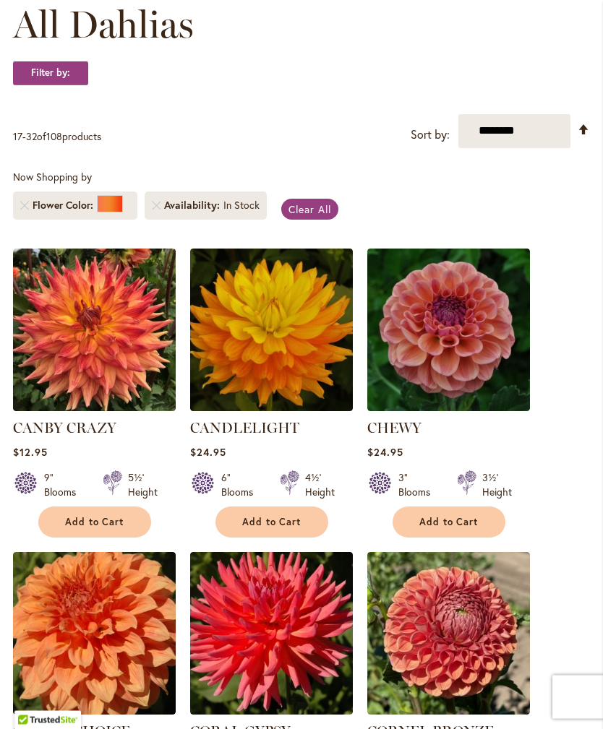
scroll to position [231, 0]
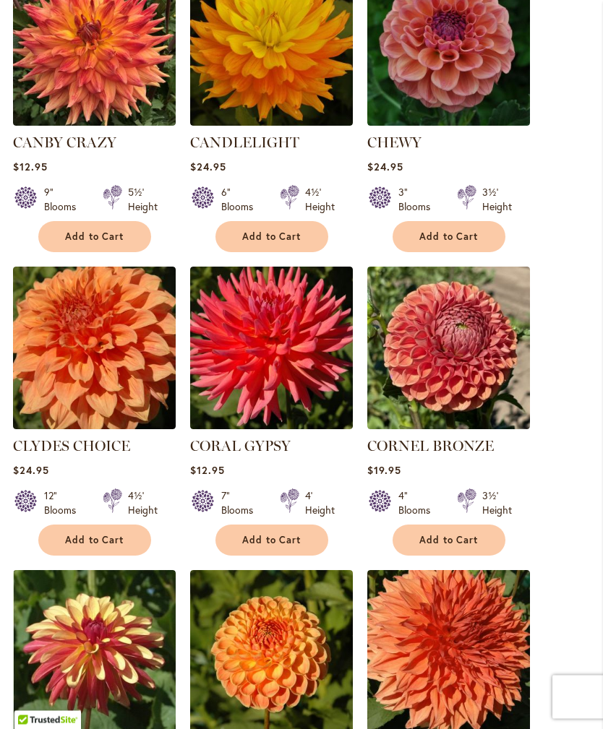
click at [458, 253] on button "Add to Cart" at bounding box center [448, 237] width 113 height 31
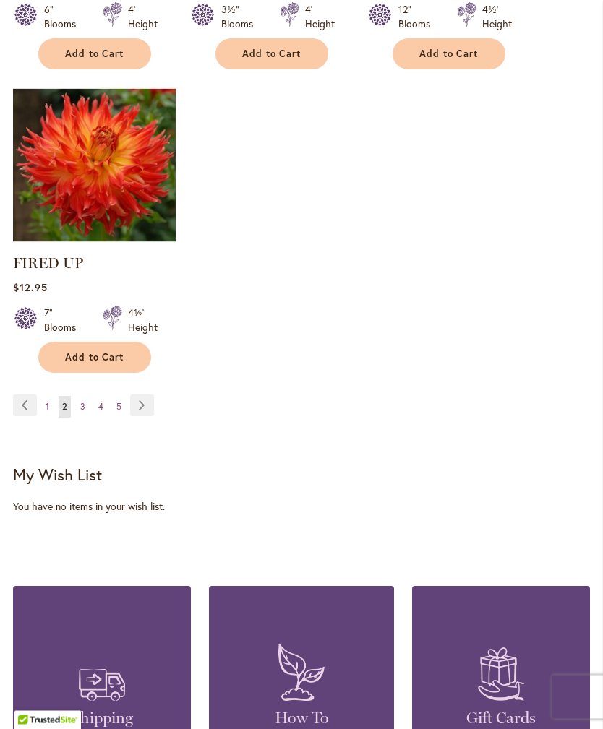
scroll to position [1955, 0]
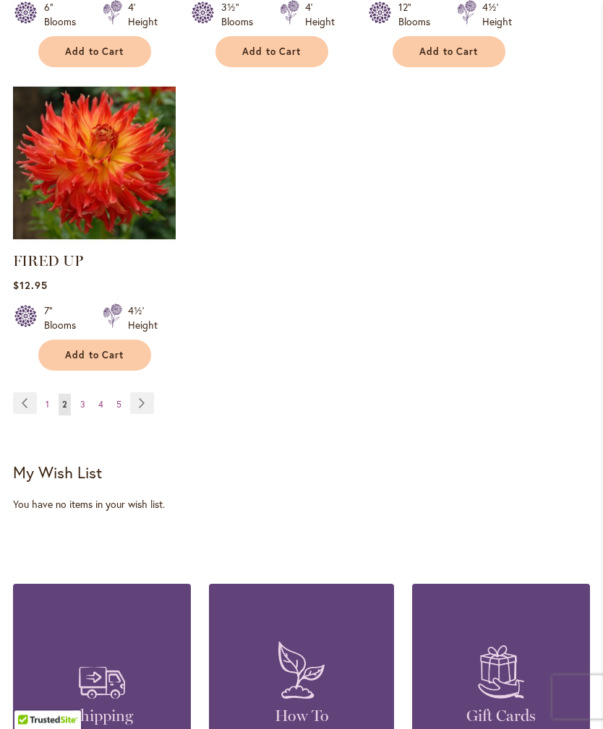
click at [133, 393] on link "Page Next" at bounding box center [142, 404] width 24 height 22
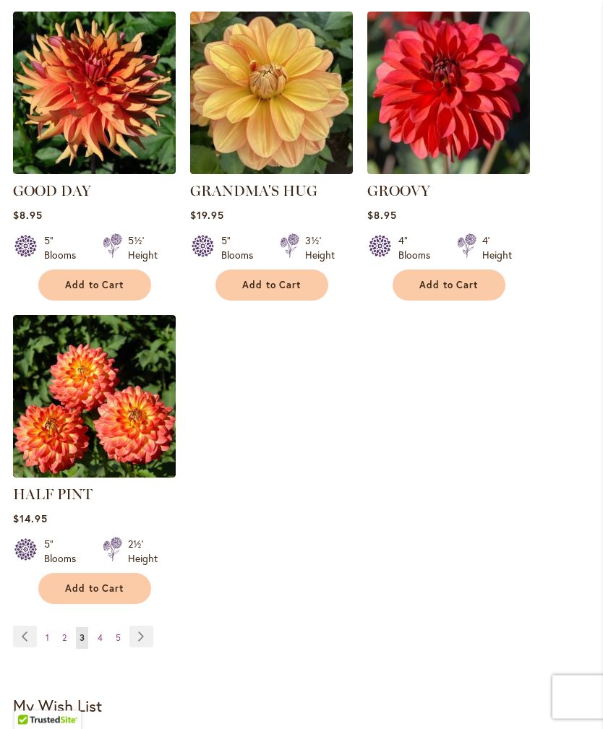
scroll to position [1722, 0]
click at [144, 626] on link "Page Next" at bounding box center [141, 637] width 24 height 22
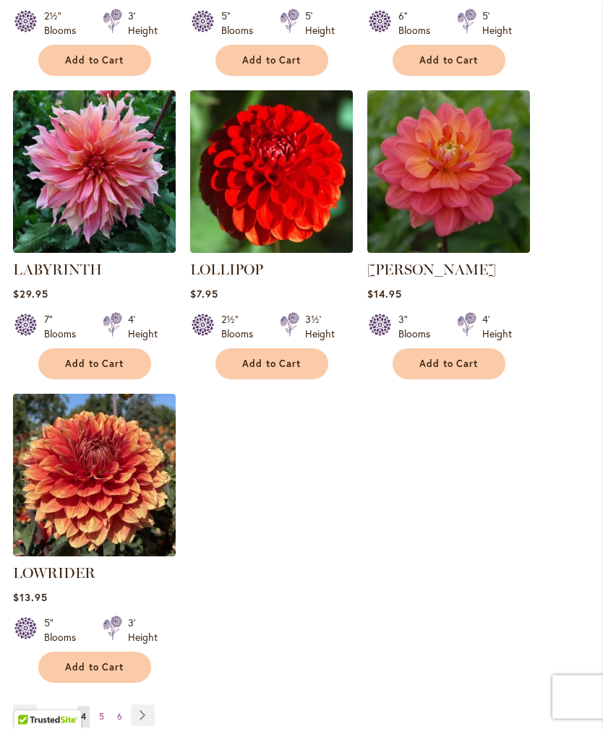
scroll to position [1644, 0]
click at [137, 705] on link "Page Next" at bounding box center [143, 716] width 24 height 22
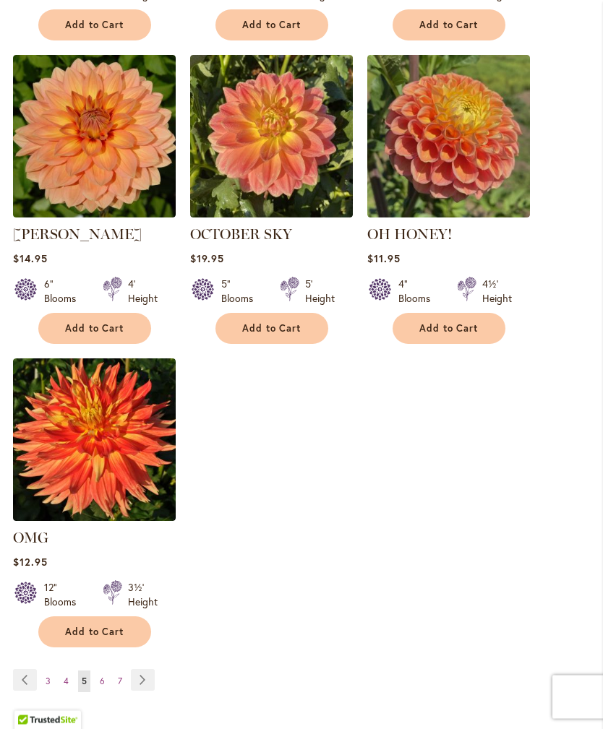
scroll to position [1659, 0]
click at [132, 683] on link "Page Next" at bounding box center [143, 680] width 24 height 22
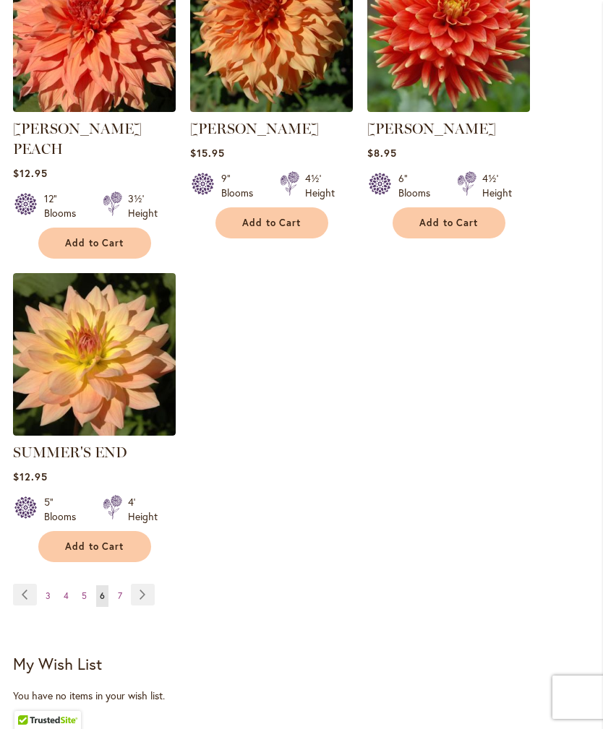
scroll to position [1786, 0]
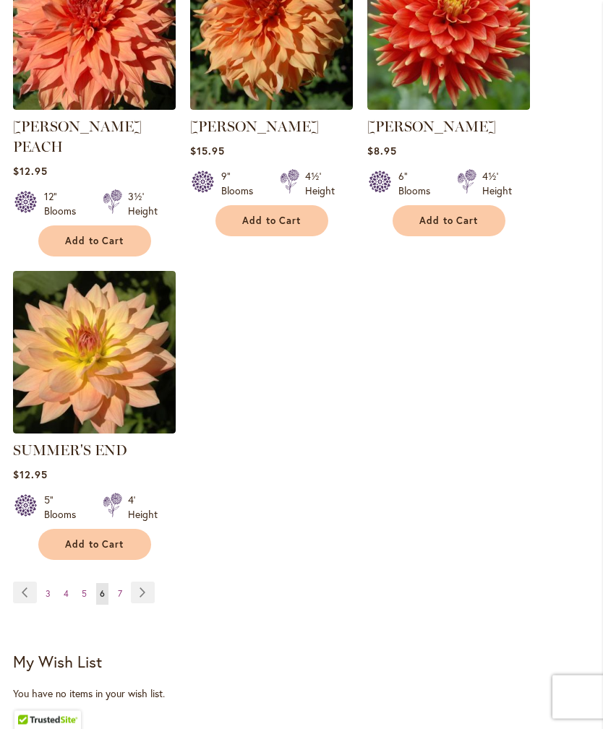
click at [138, 591] on link "Page Next" at bounding box center [143, 594] width 24 height 22
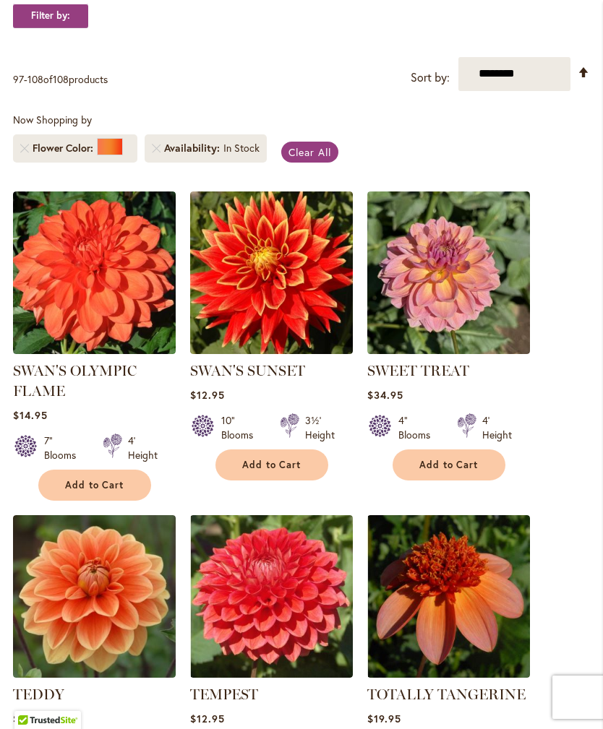
scroll to position [279, 0]
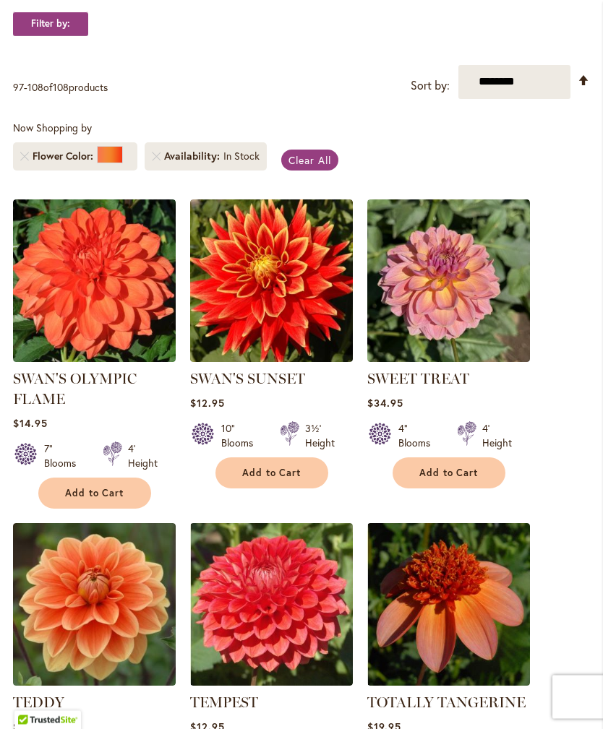
click at [112, 500] on span "Add to Cart" at bounding box center [94, 494] width 59 height 12
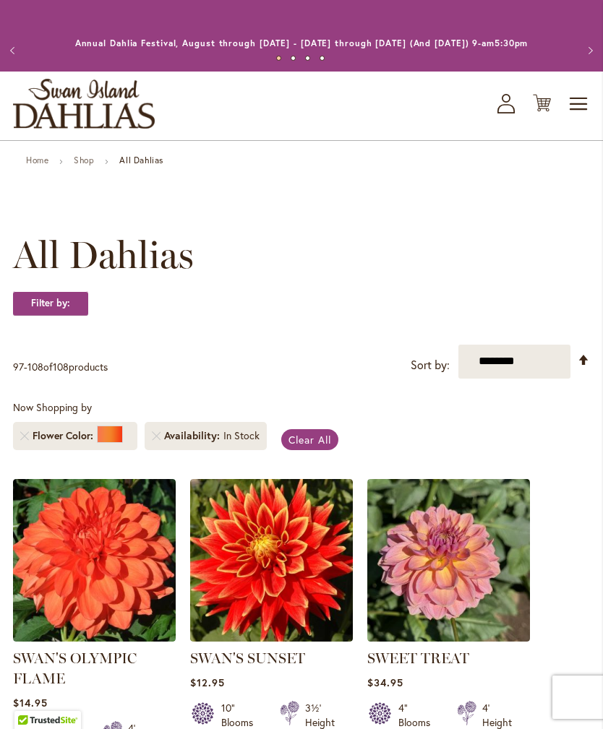
click at [544, 112] on icon "Cart .cls-1 { fill: #231f20; }" at bounding box center [542, 103] width 18 height 18
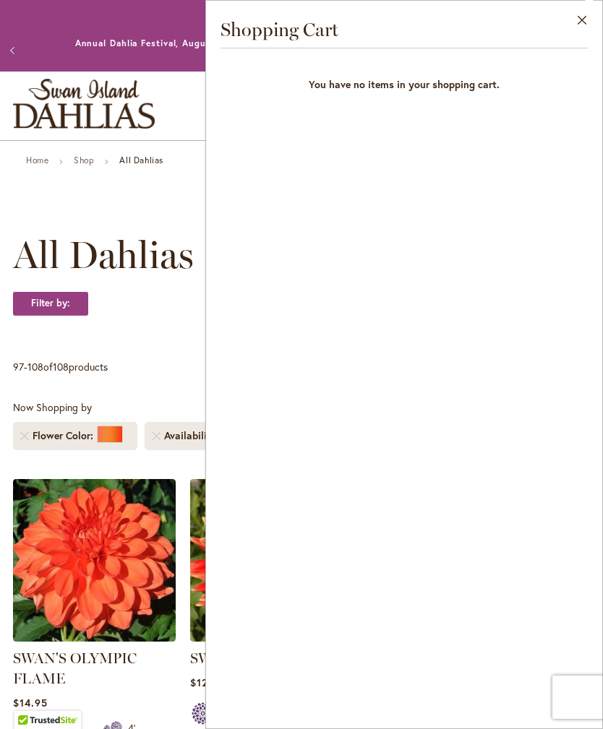
click at [576, 22] on button "Close" at bounding box center [582, 24] width 40 height 46
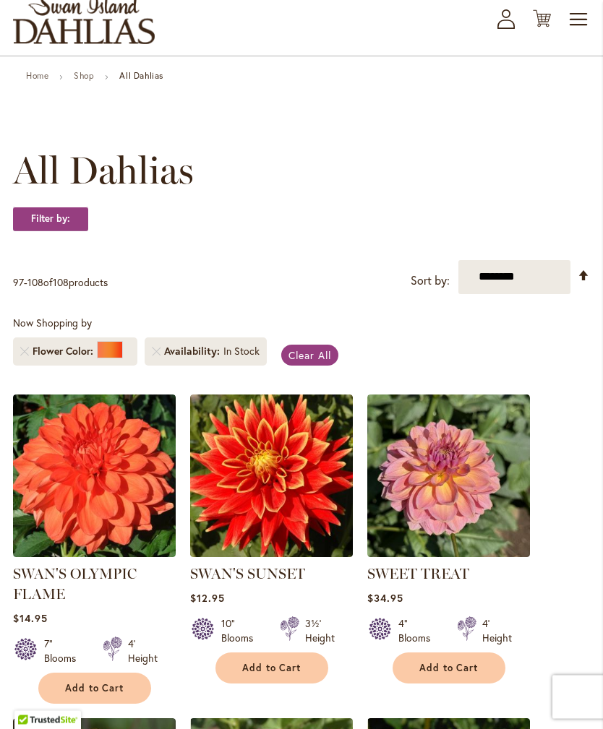
scroll to position [85, 0]
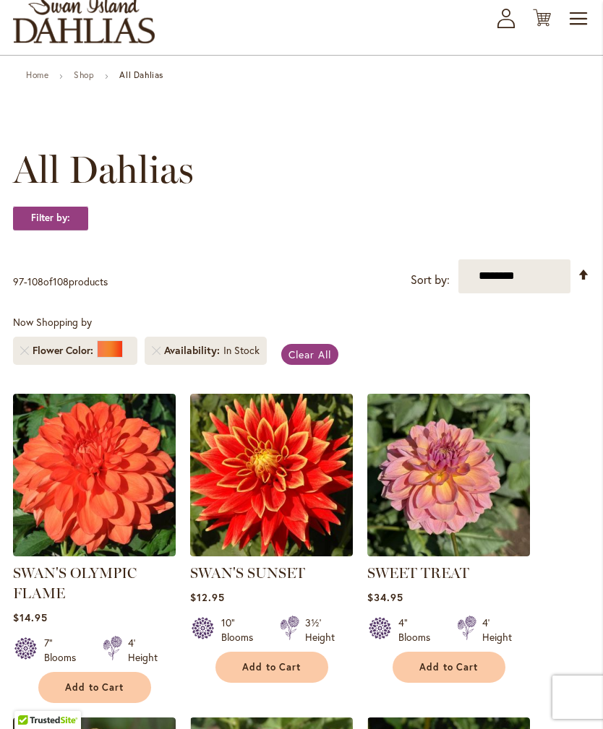
click at [93, 694] on span "Add to Cart" at bounding box center [94, 688] width 59 height 12
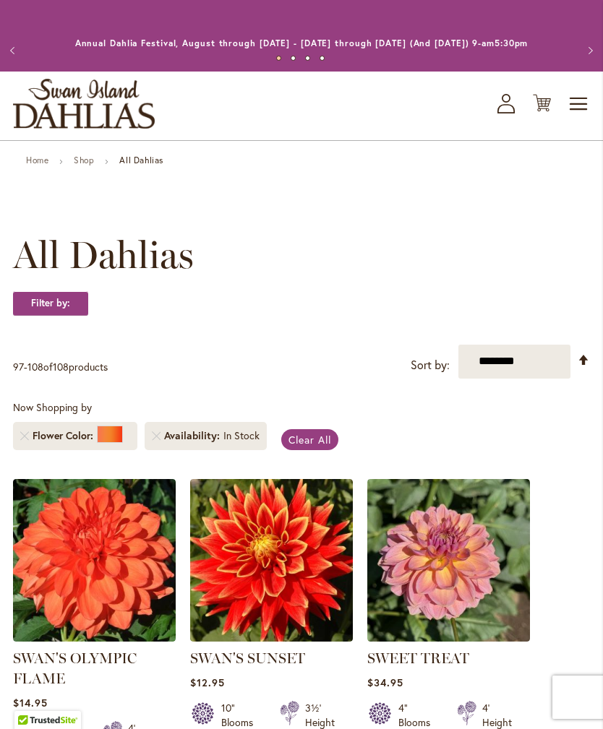
click at [541, 112] on icon at bounding box center [542, 103] width 18 height 17
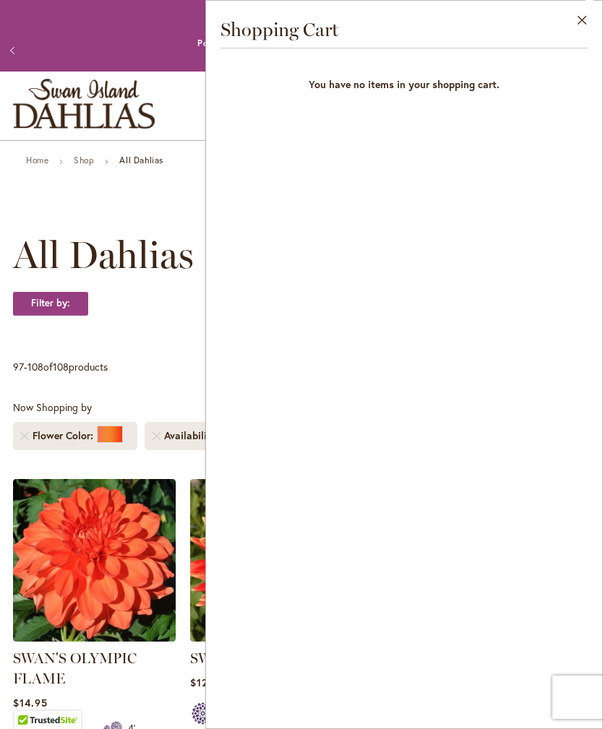
click at [583, 17] on button "Close" at bounding box center [582, 24] width 40 height 46
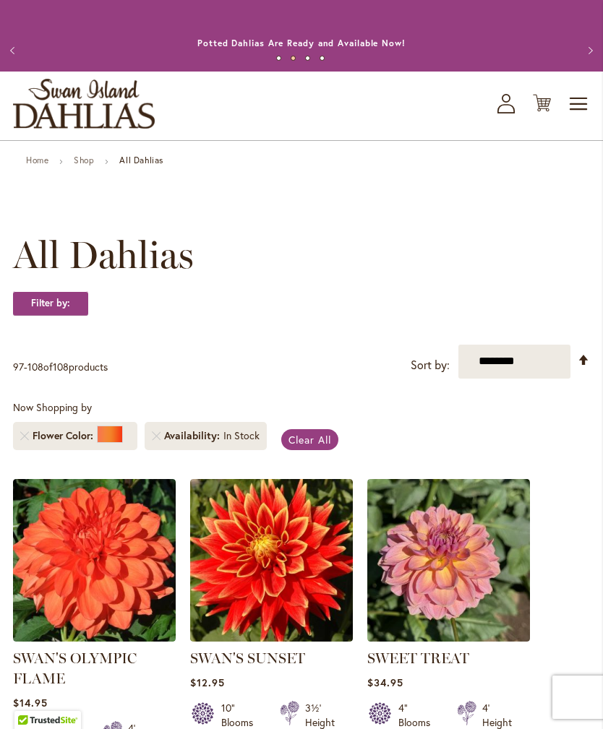
click at [573, 117] on span "Toggle Nav" at bounding box center [579, 104] width 22 height 29
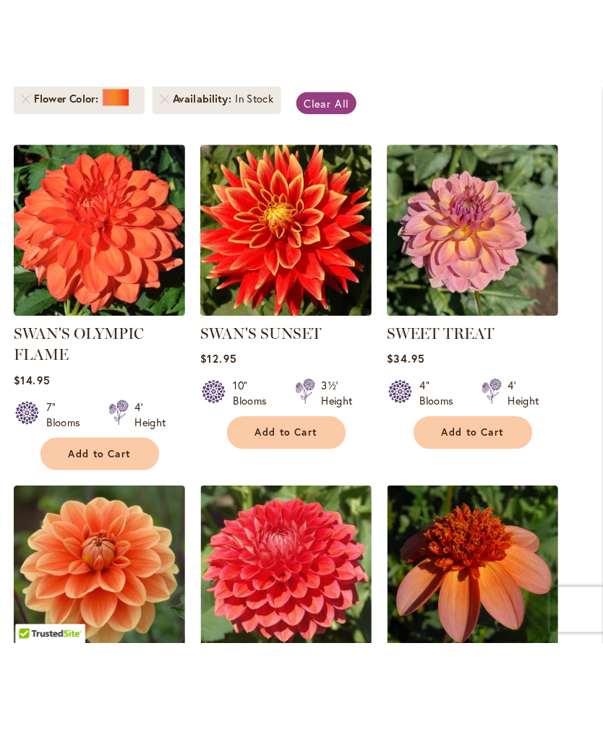
scroll to position [324, 0]
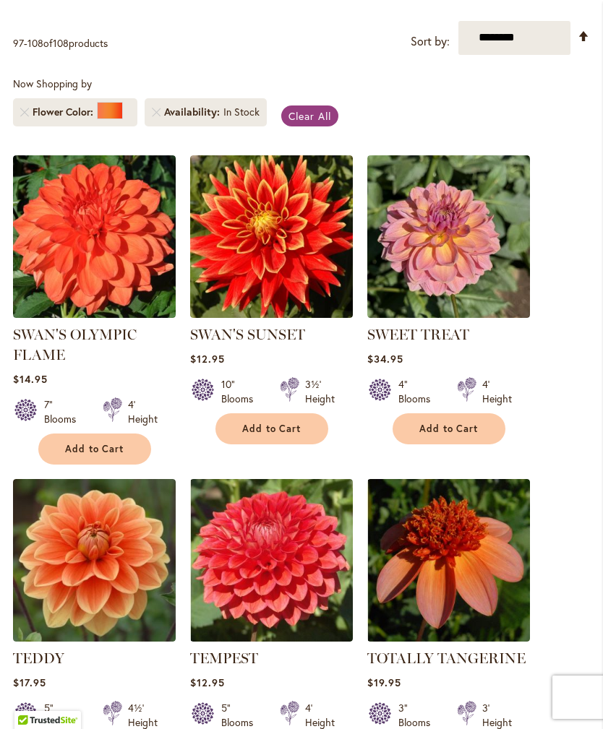
click at [321, 123] on span "Clear All" at bounding box center [309, 116] width 43 height 14
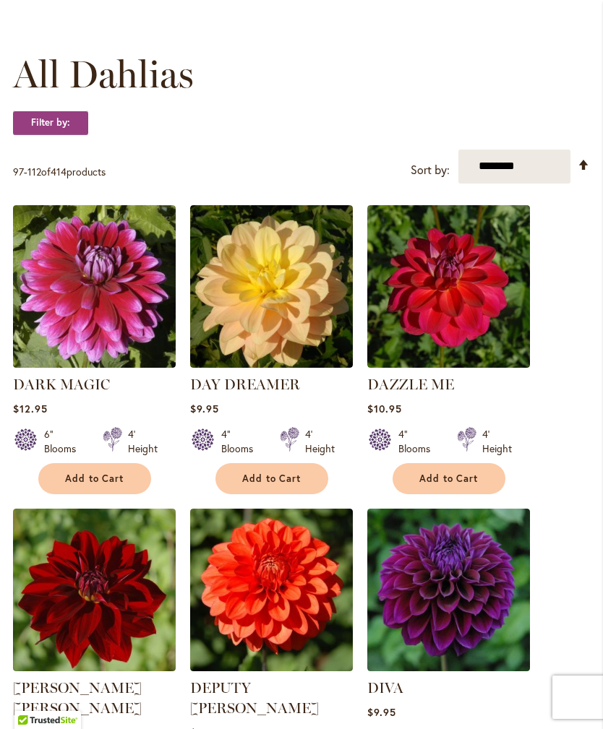
scroll to position [398, 0]
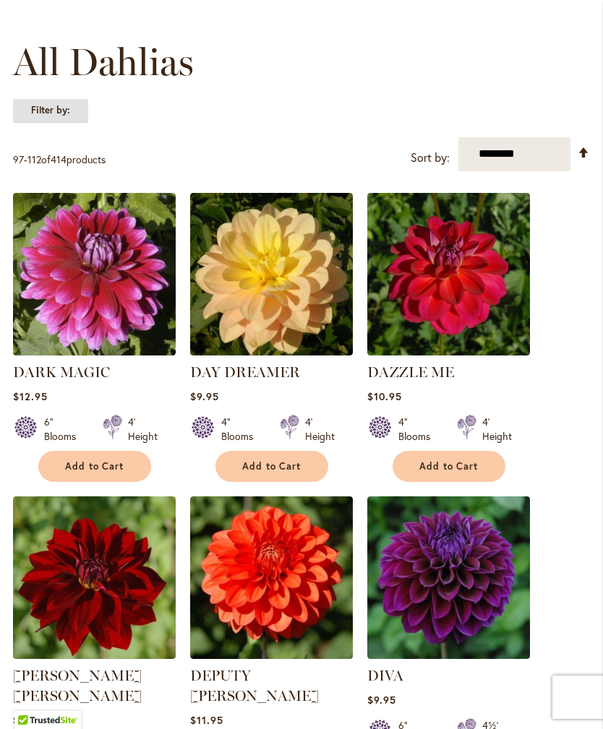
click at [65, 121] on strong "Filter by:" at bounding box center [50, 110] width 75 height 25
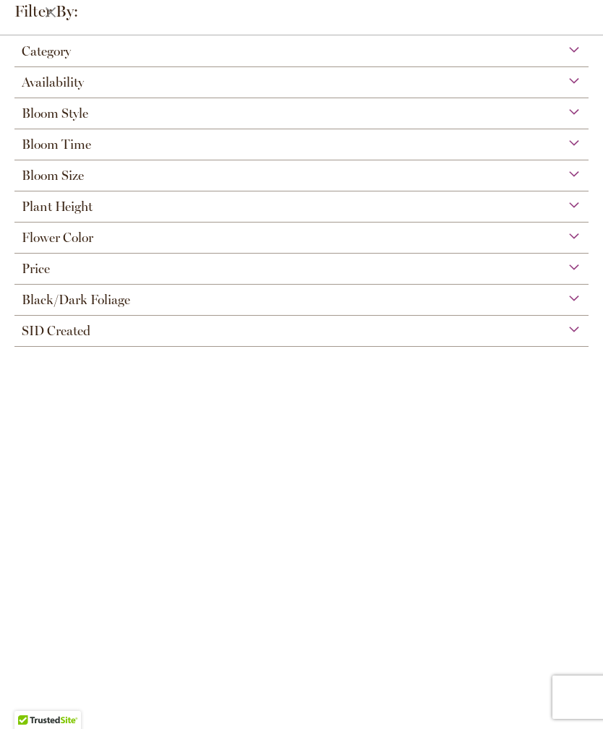
scroll to position [24, 0]
click at [355, 407] on div "Category Best Sellers 32 items New 3 items New & Exclusive 3 items 6 284 1" at bounding box center [301, 382] width 603 height 693
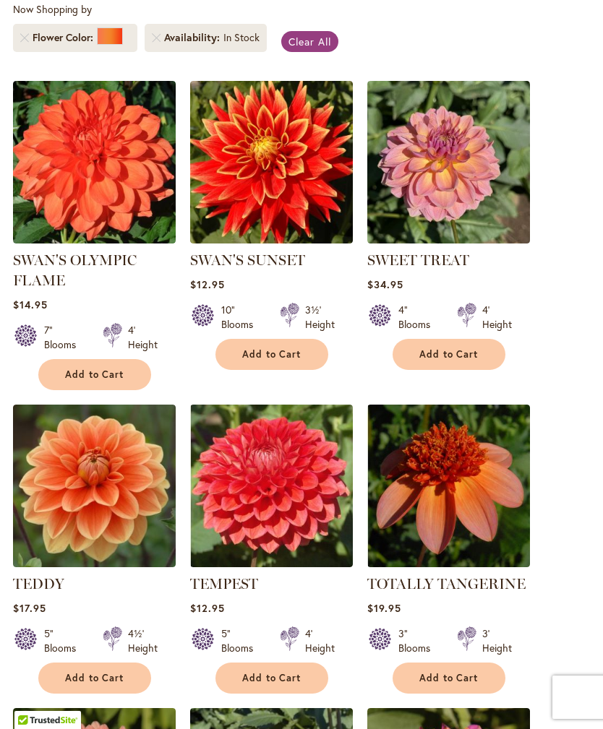
scroll to position [370, 0]
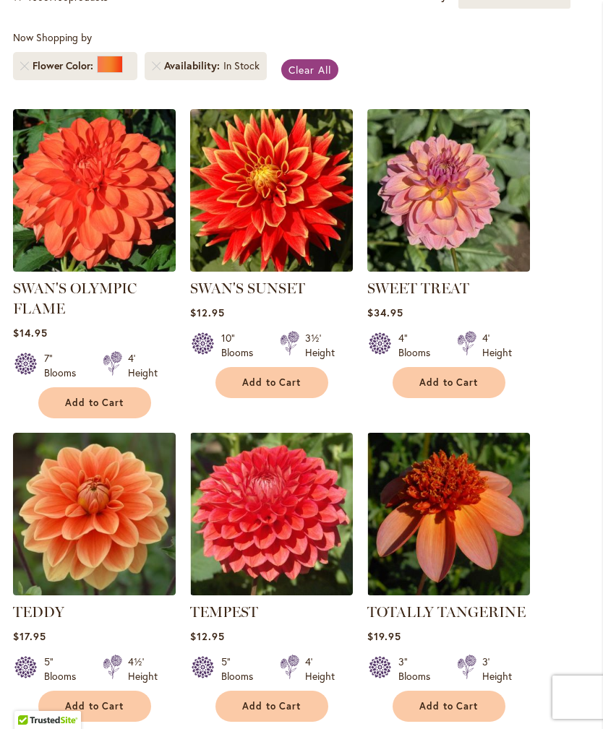
click at [311, 80] on link "Clear All" at bounding box center [309, 69] width 57 height 21
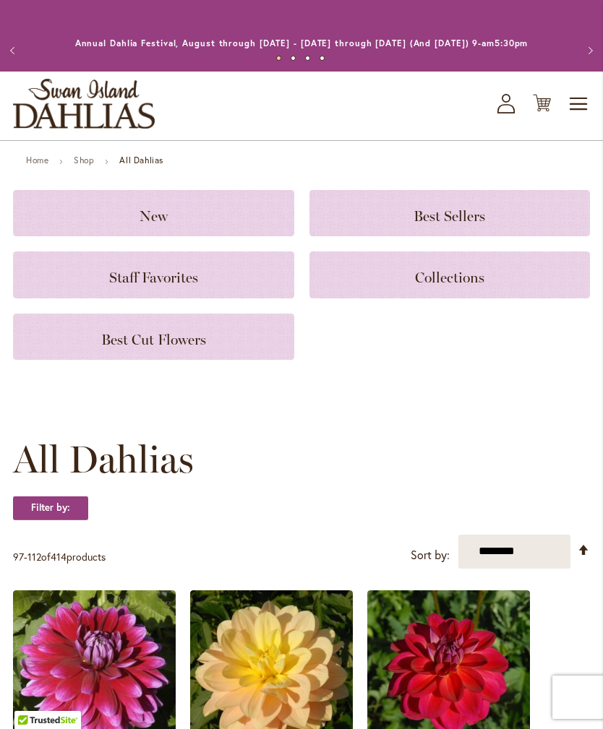
click at [577, 65] on button "Next" at bounding box center [588, 50] width 29 height 29
click at [573, 119] on span "Toggle Nav" at bounding box center [579, 104] width 22 height 29
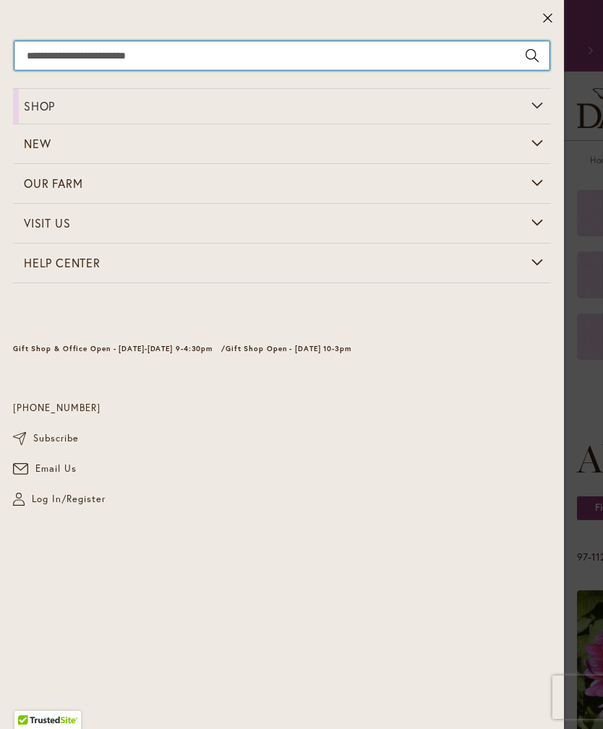
click at [304, 54] on input "Search" at bounding box center [281, 55] width 535 height 29
type input "****"
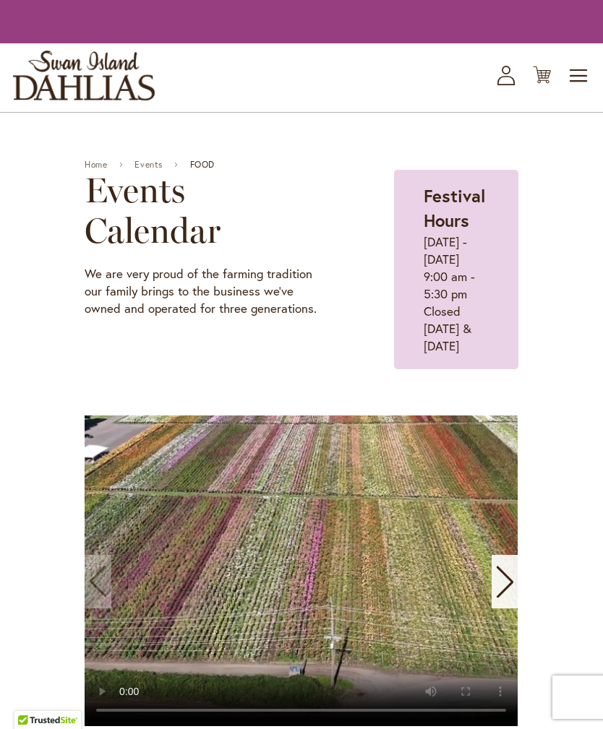
click at [583, 89] on span "Toggle Nav" at bounding box center [579, 75] width 22 height 29
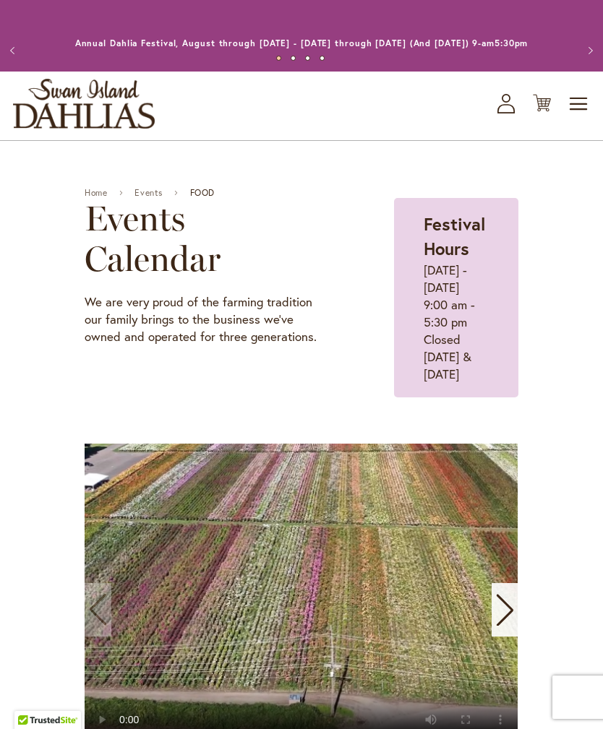
click at [578, 65] on button "Next" at bounding box center [588, 50] width 29 height 29
click at [578, 114] on span "Toggle Nav" at bounding box center [579, 104] width 22 height 29
